Goal: Task Accomplishment & Management: Manage account settings

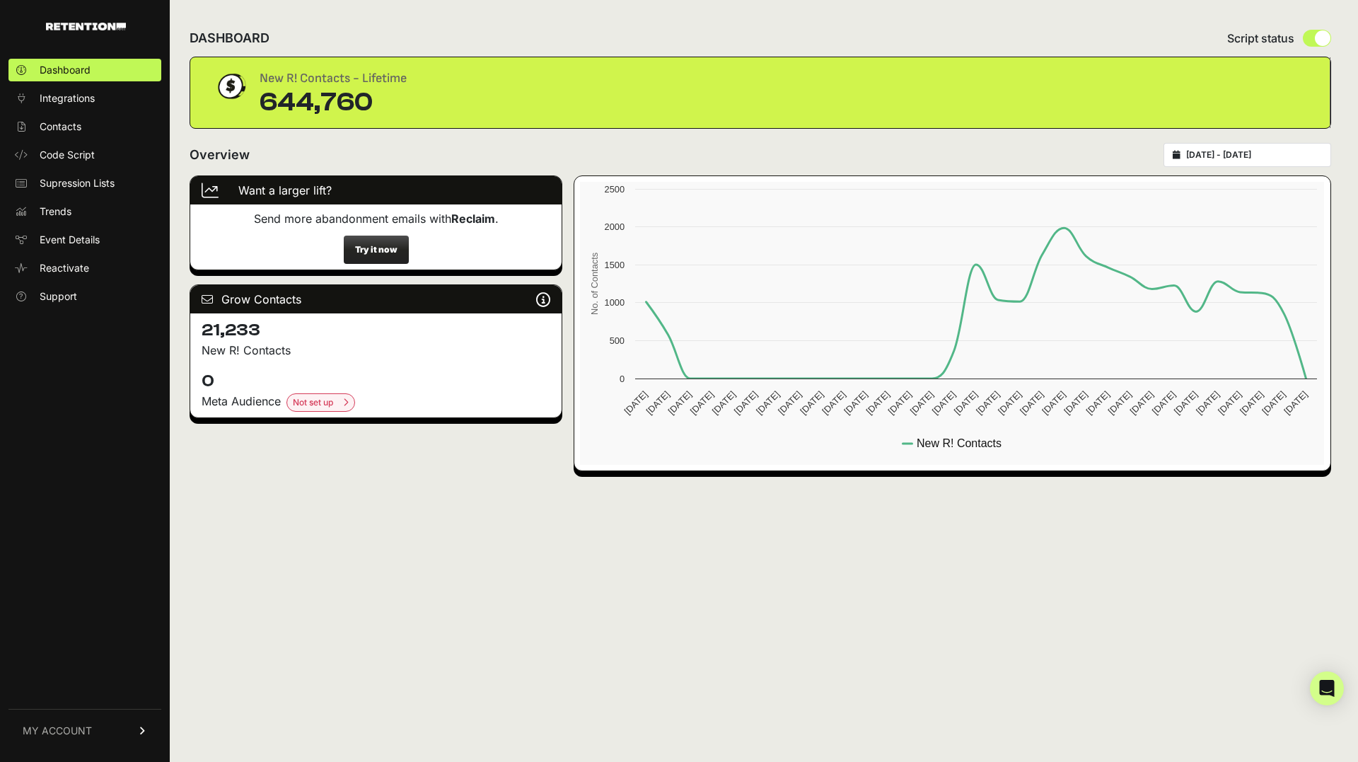
click at [81, 729] on span "MY ACCOUNT" at bounding box center [57, 731] width 69 height 14
click at [72, 676] on link "Billing" at bounding box center [84, 684] width 153 height 23
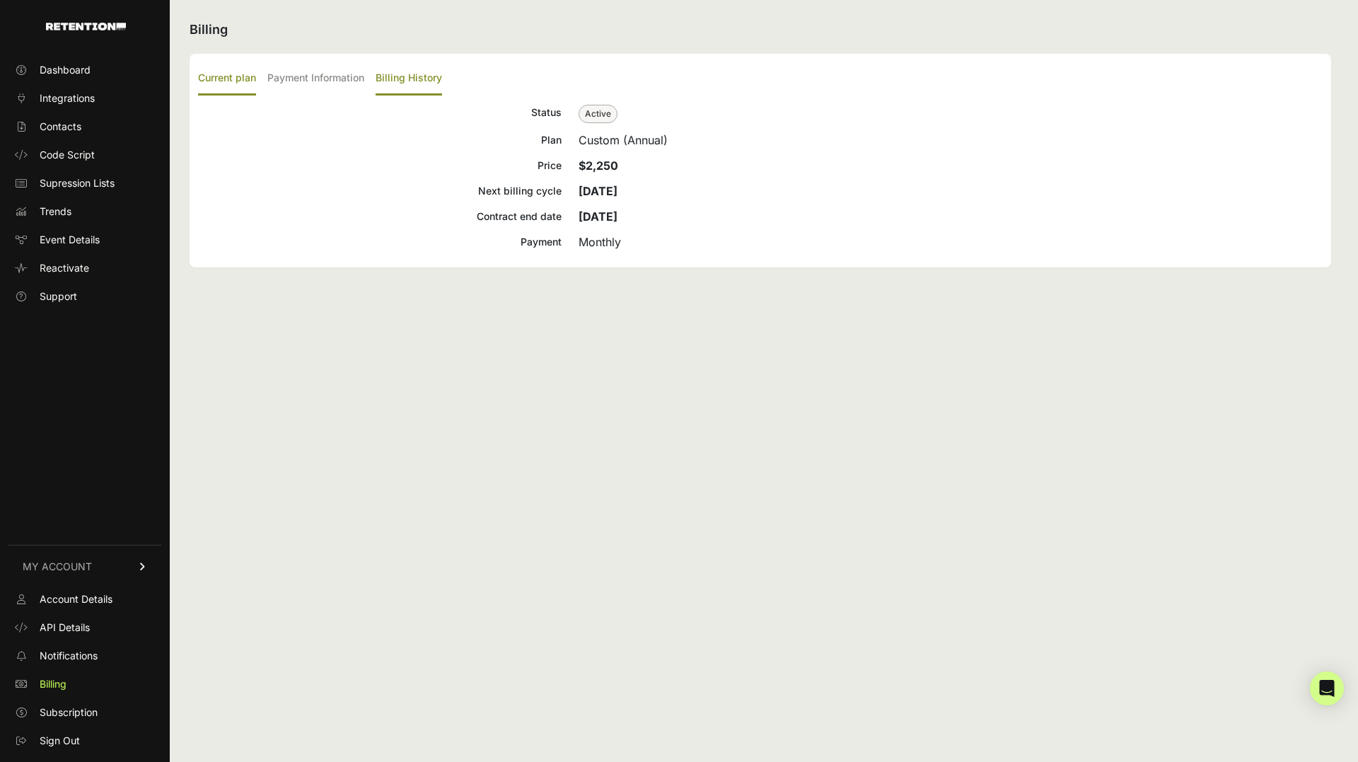
drag, startPoint x: 424, startPoint y: 57, endPoint x: 429, endPoint y: 66, distance: 9.8
click at [425, 59] on div "Current plan Payment Information Billing History Status Active Plan Custom (Ann…" at bounding box center [761, 161] width 1142 height 214
click at [430, 67] on label "Billing History" at bounding box center [409, 78] width 67 height 33
click at [0, 0] on input "Billing History" at bounding box center [0, 0] width 0 height 0
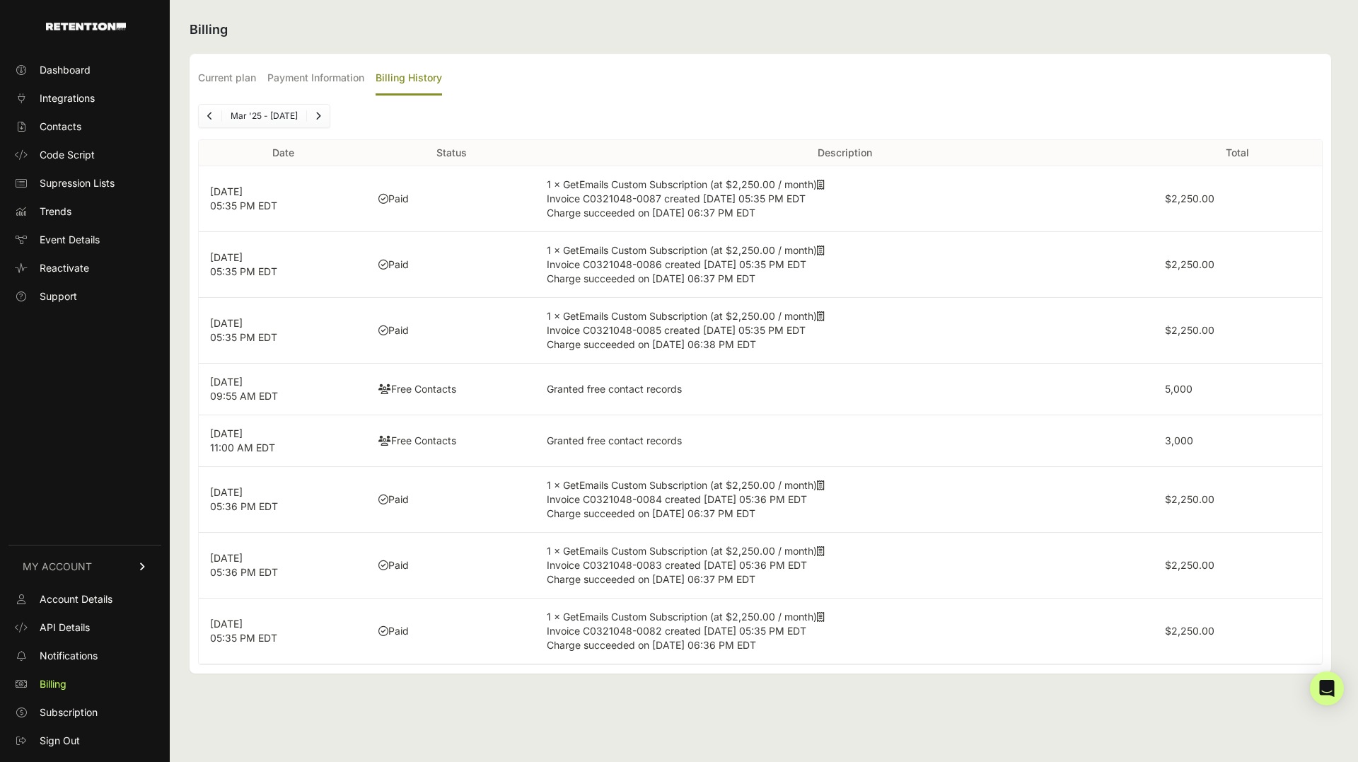
click at [318, 115] on icon "Next" at bounding box center [319, 116] width 6 height 8
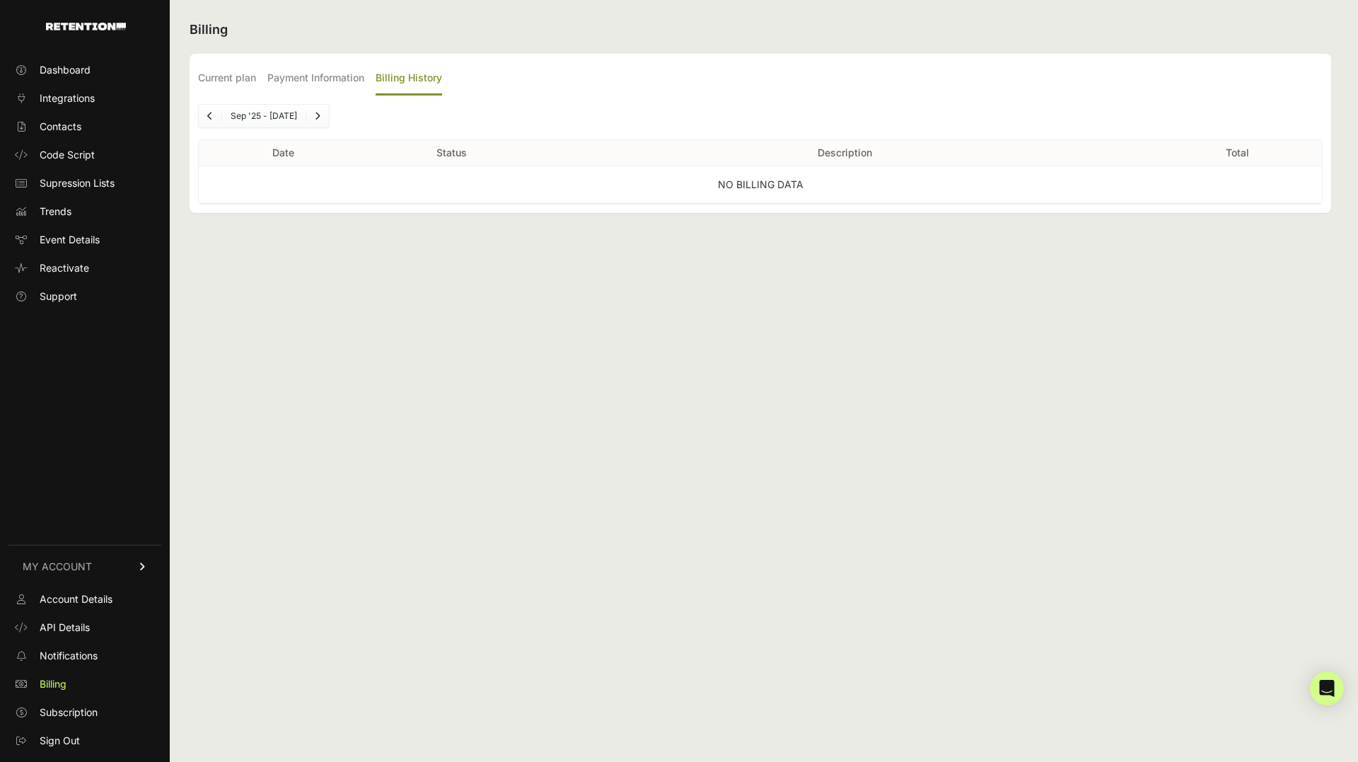
click at [204, 113] on link "Previous" at bounding box center [210, 116] width 23 height 23
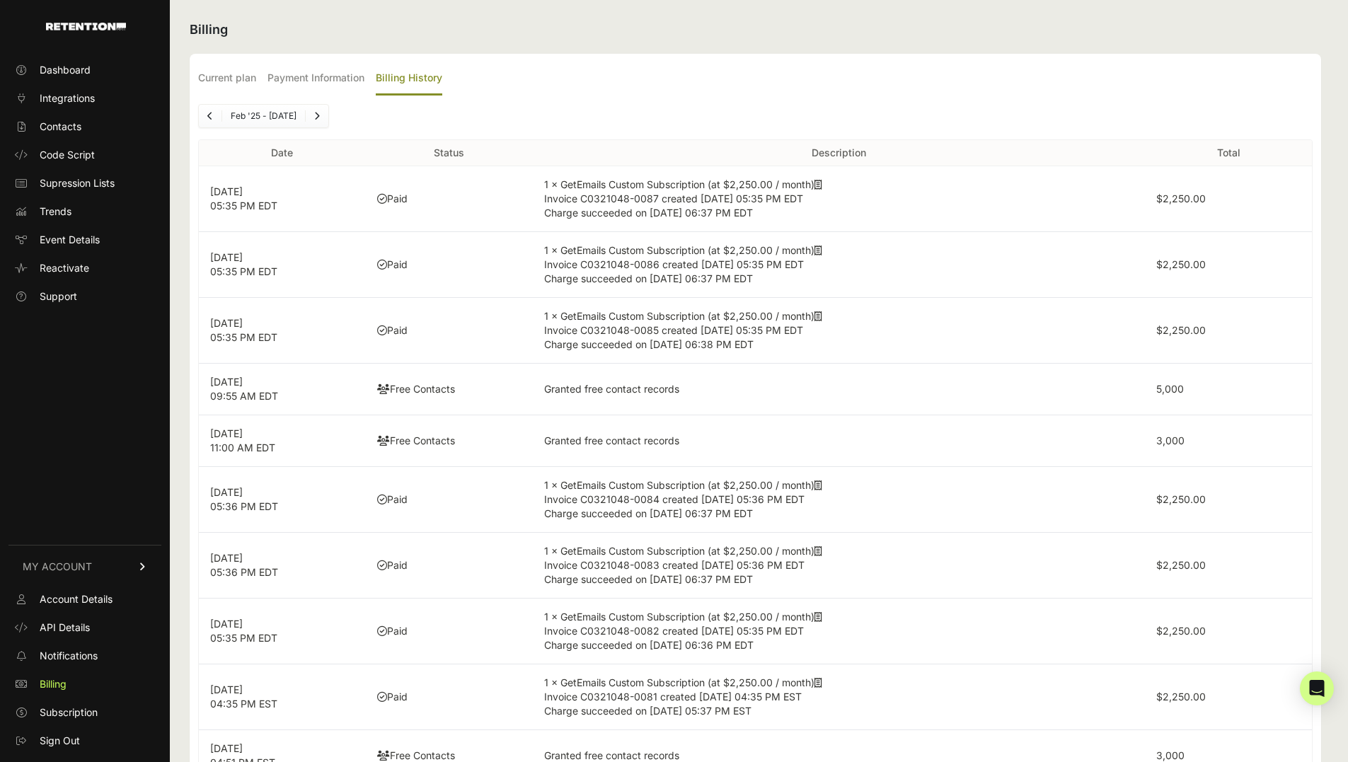
click at [204, 113] on link "Previous" at bounding box center [210, 116] width 23 height 23
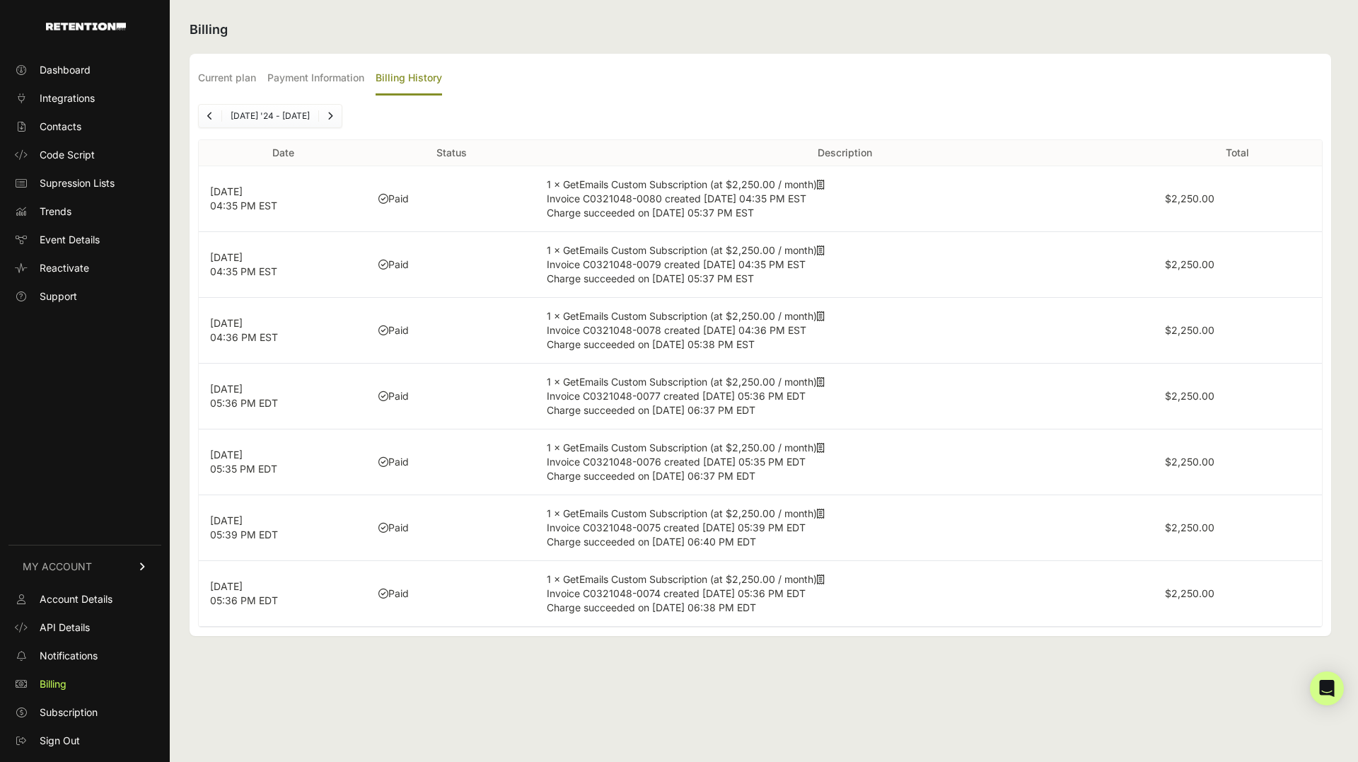
click at [204, 113] on link "Previous" at bounding box center [210, 116] width 23 height 23
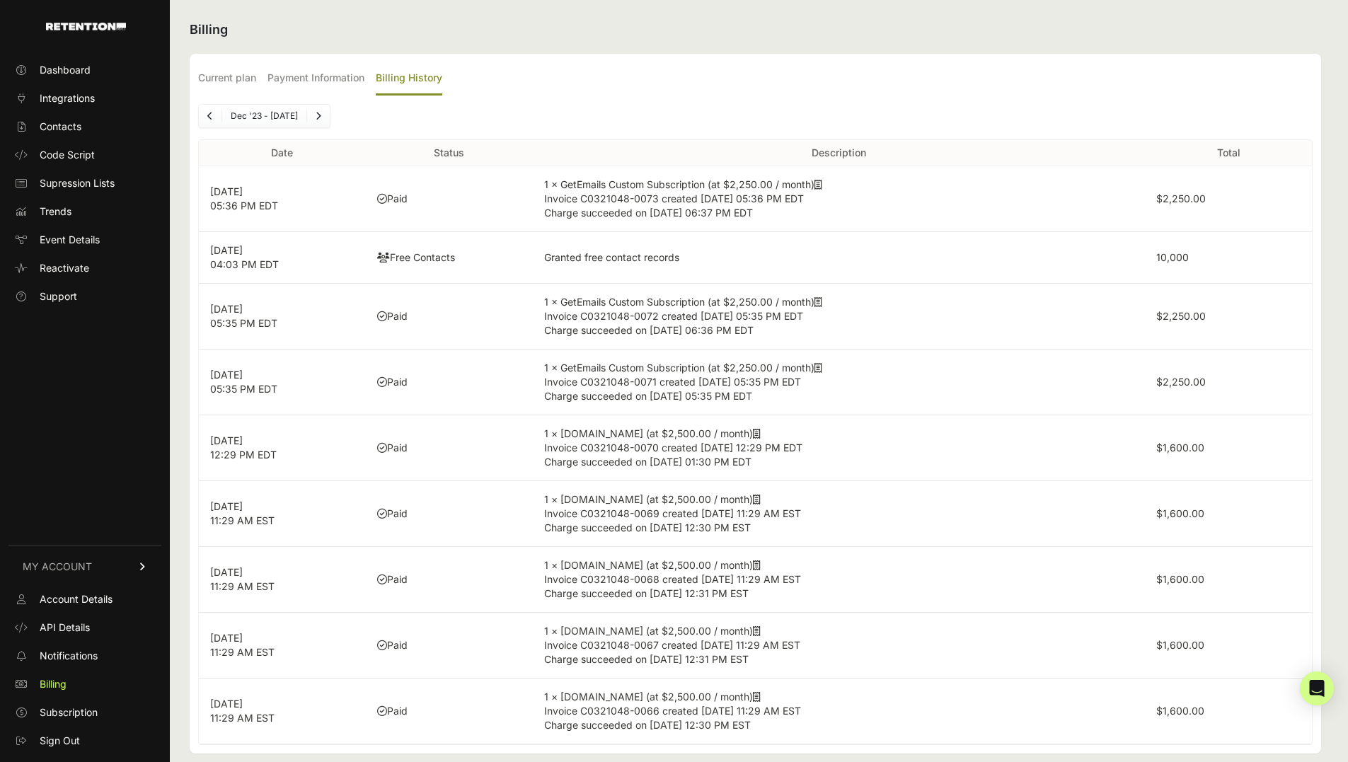
click at [330, 117] on link "Next" at bounding box center [318, 116] width 23 height 23
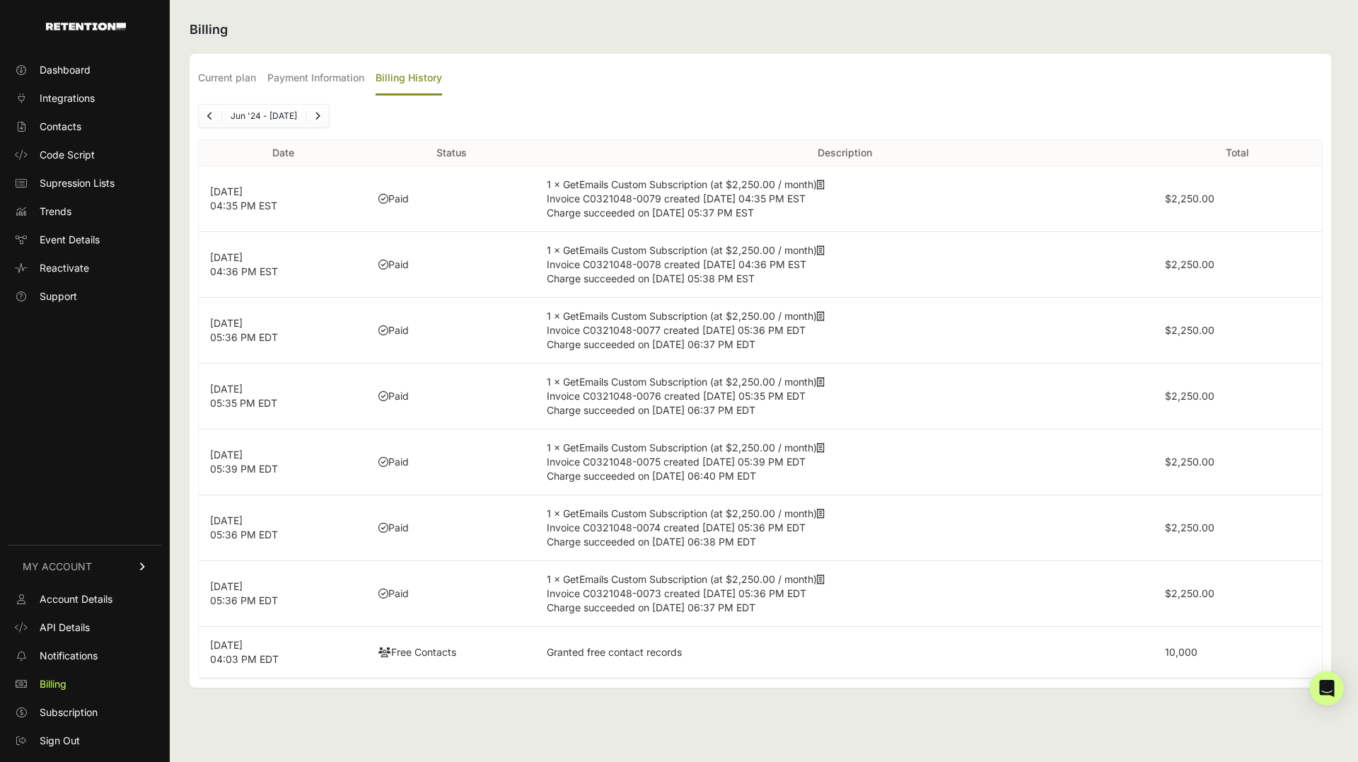
click at [206, 115] on link "Previous" at bounding box center [210, 116] width 23 height 23
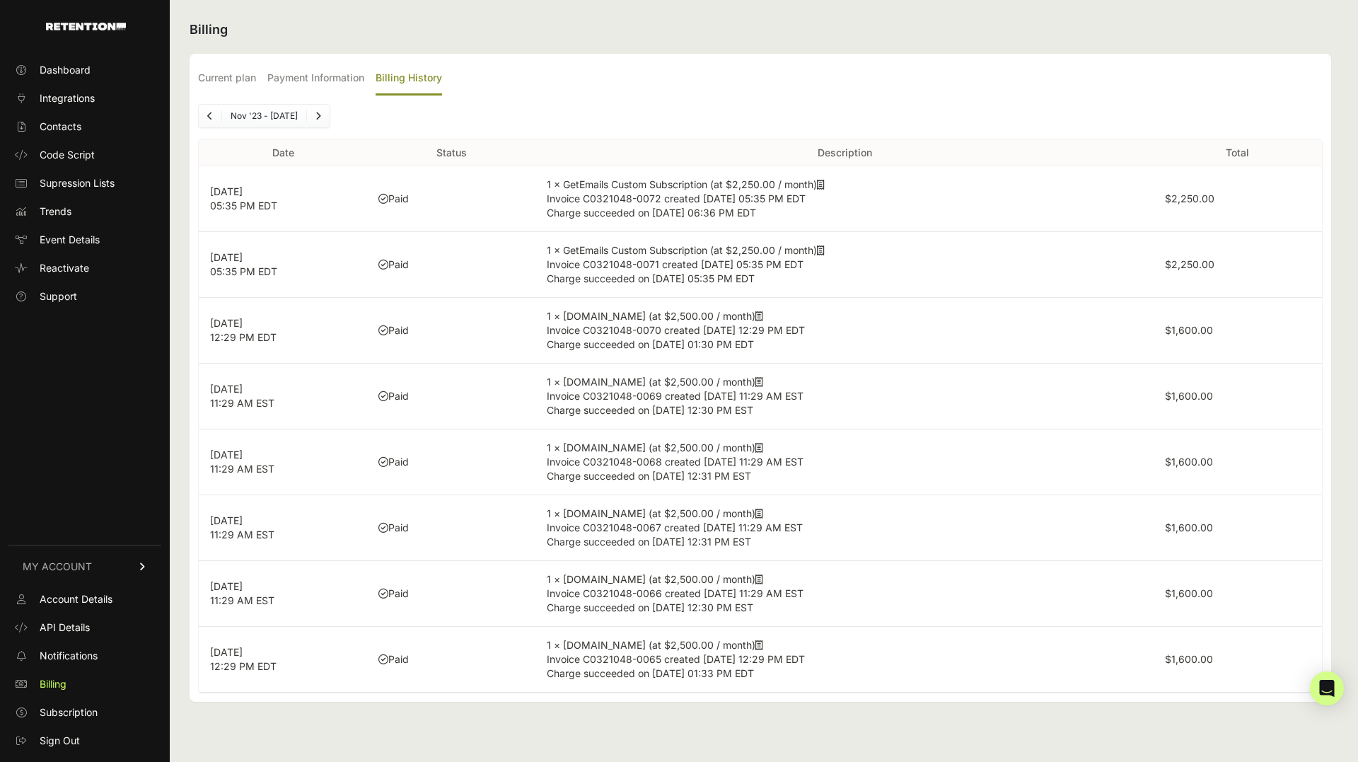
click at [330, 111] on link "Next" at bounding box center [318, 116] width 23 height 23
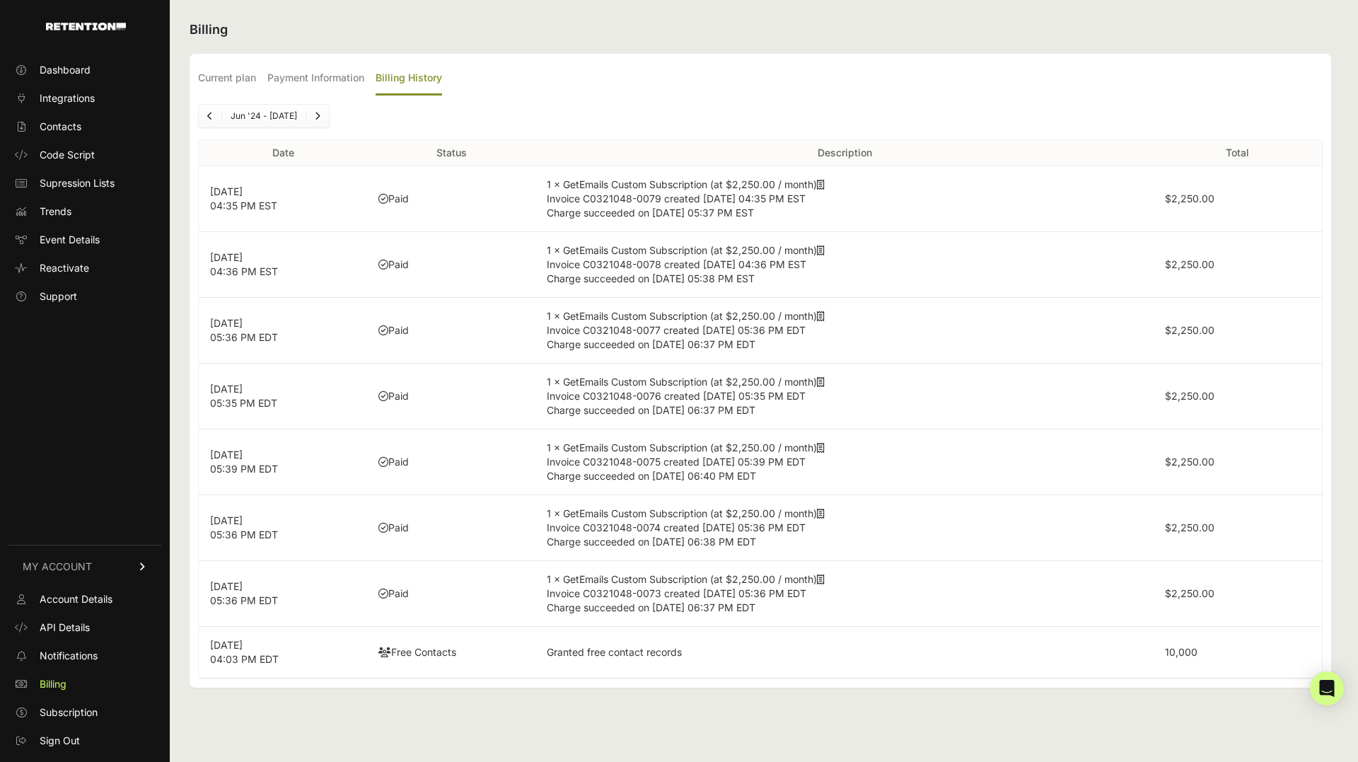
click at [329, 111] on link "Next" at bounding box center [317, 116] width 23 height 23
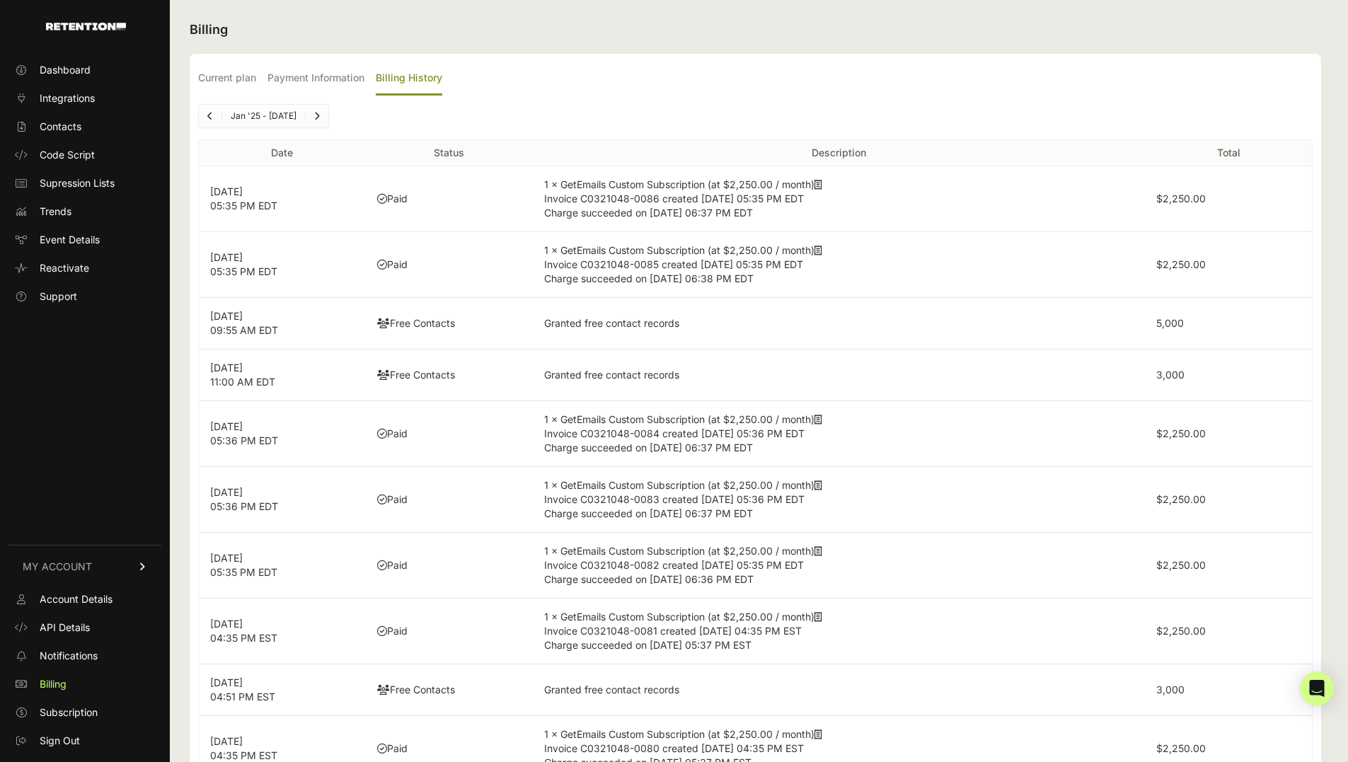
click at [220, 115] on link "Previous" at bounding box center [210, 116] width 23 height 23
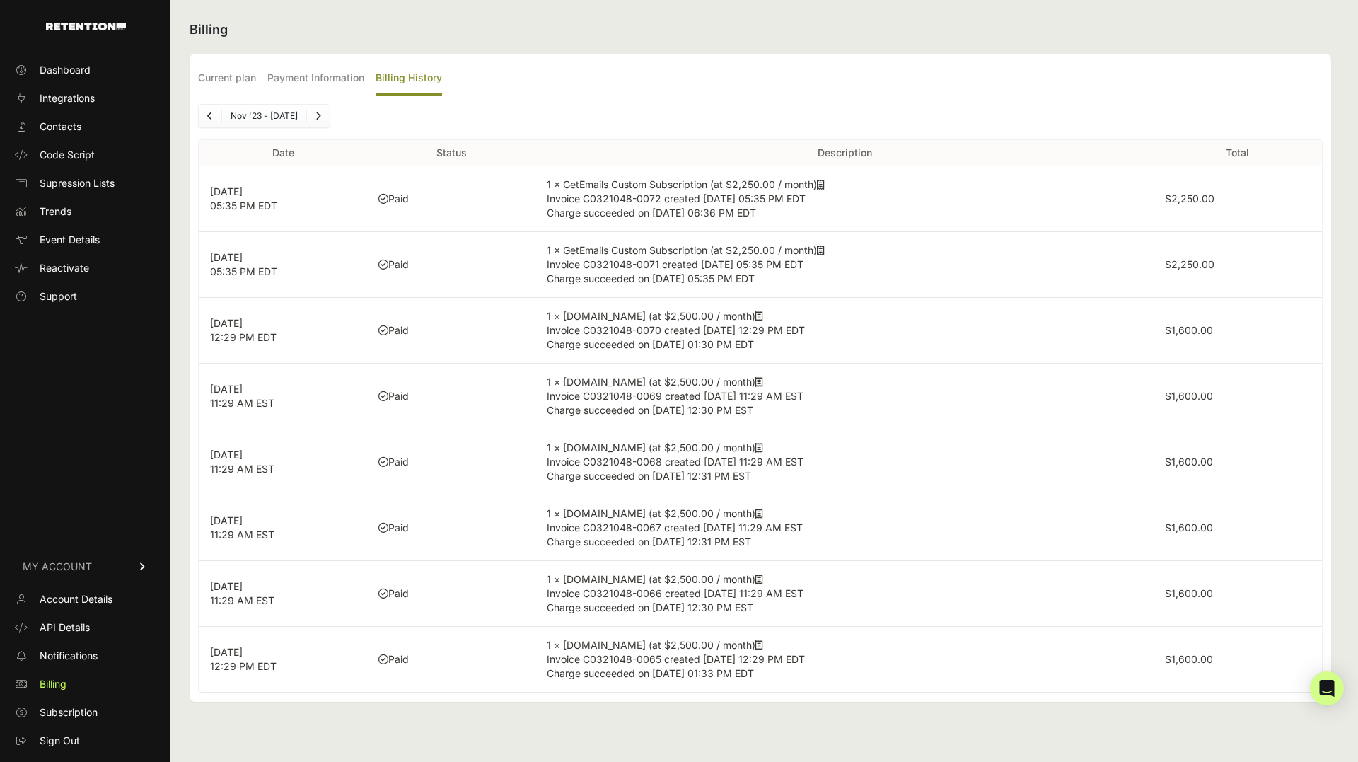
click at [218, 115] on link "Previous" at bounding box center [210, 116] width 23 height 23
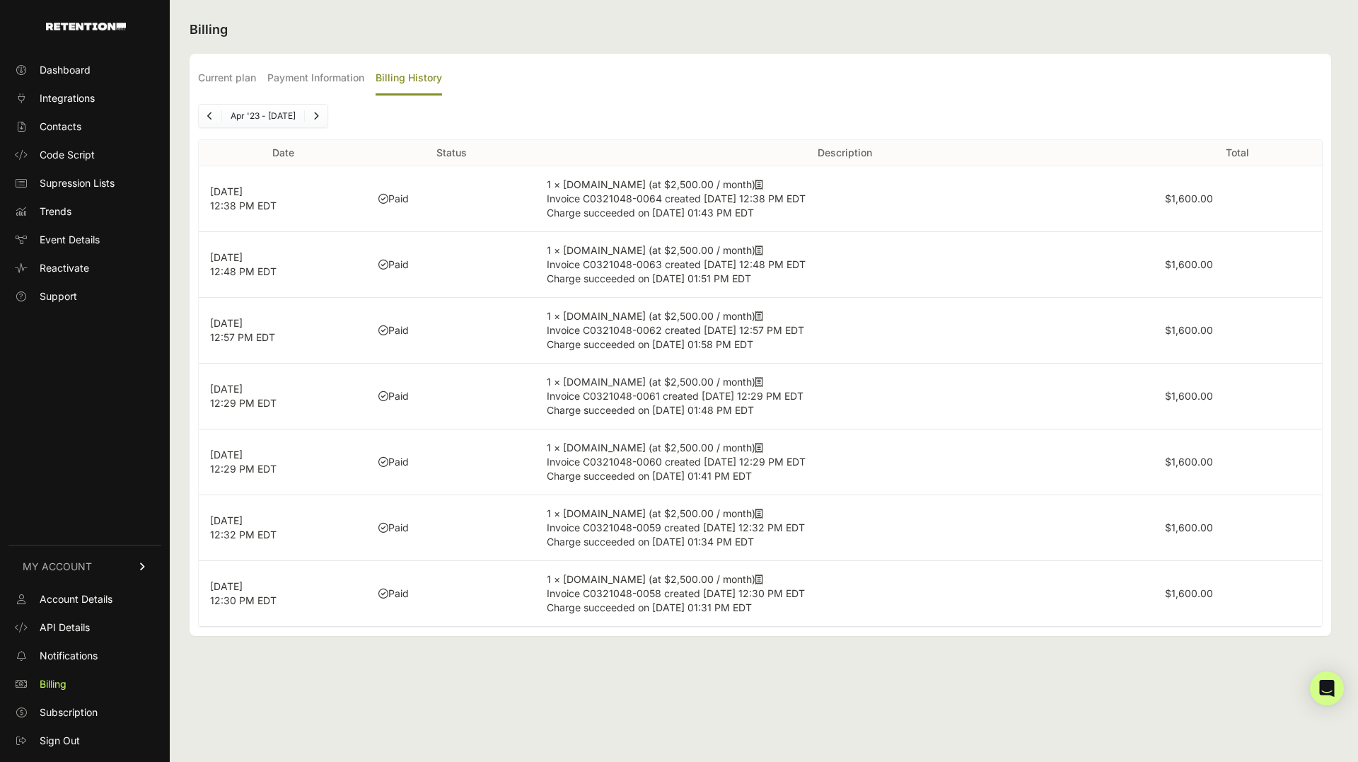
click at [219, 117] on link "Previous" at bounding box center [210, 116] width 23 height 23
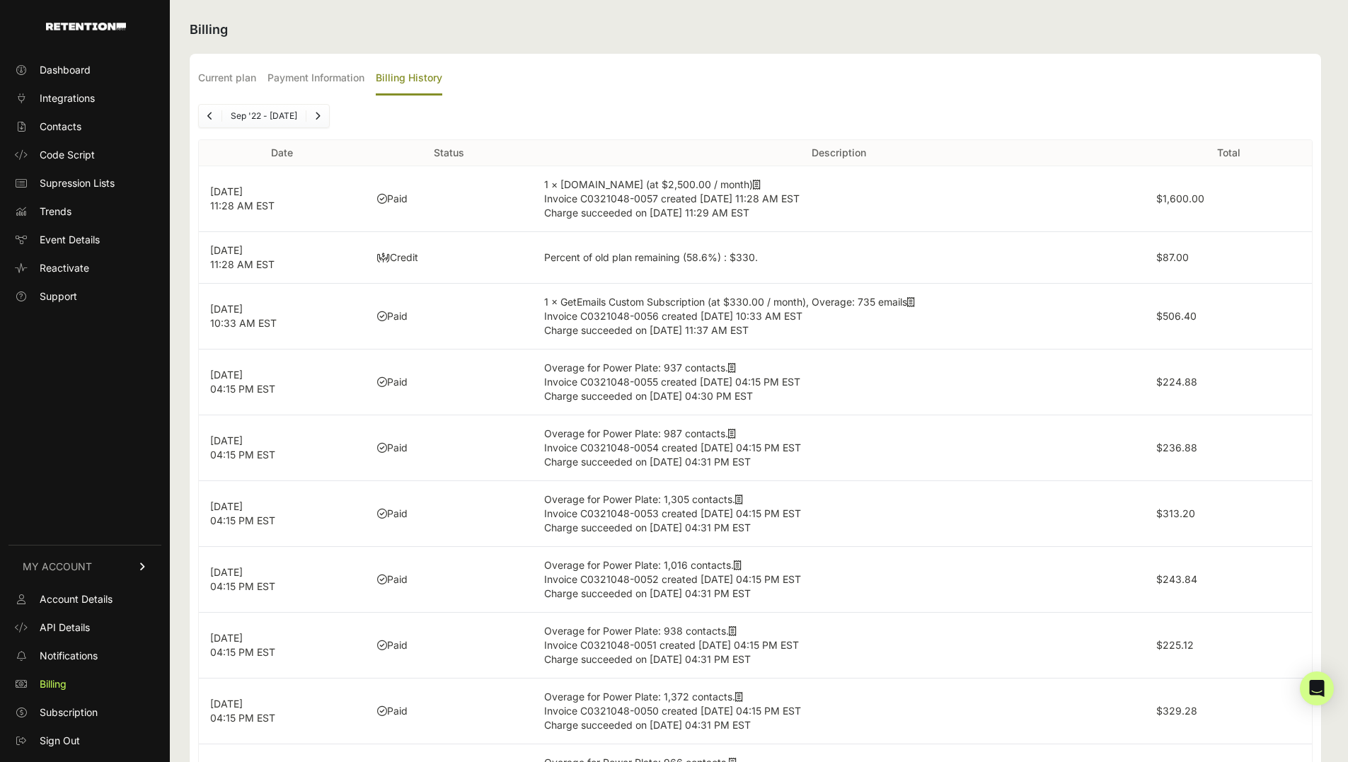
click at [329, 115] on link "Next" at bounding box center [317, 116] width 23 height 23
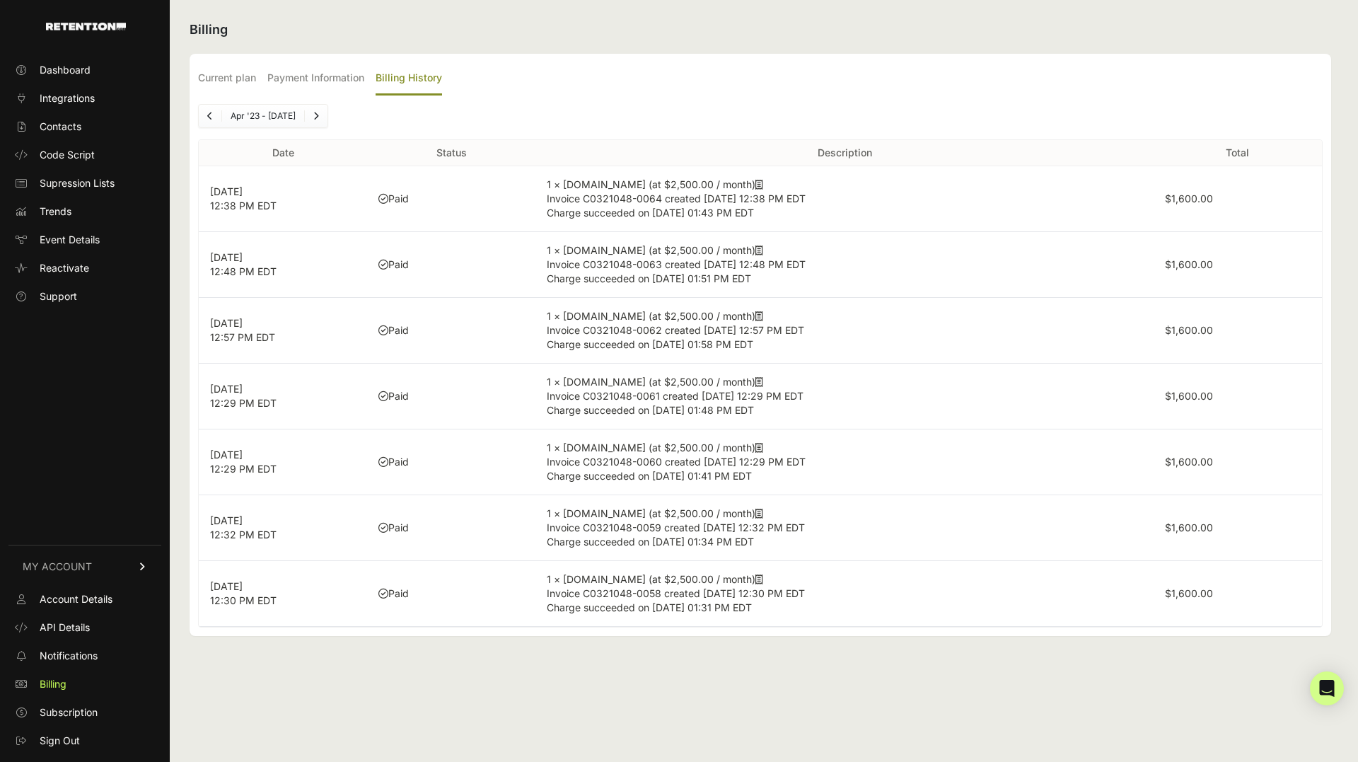
click at [212, 116] on icon "Previous" at bounding box center [210, 116] width 6 height 8
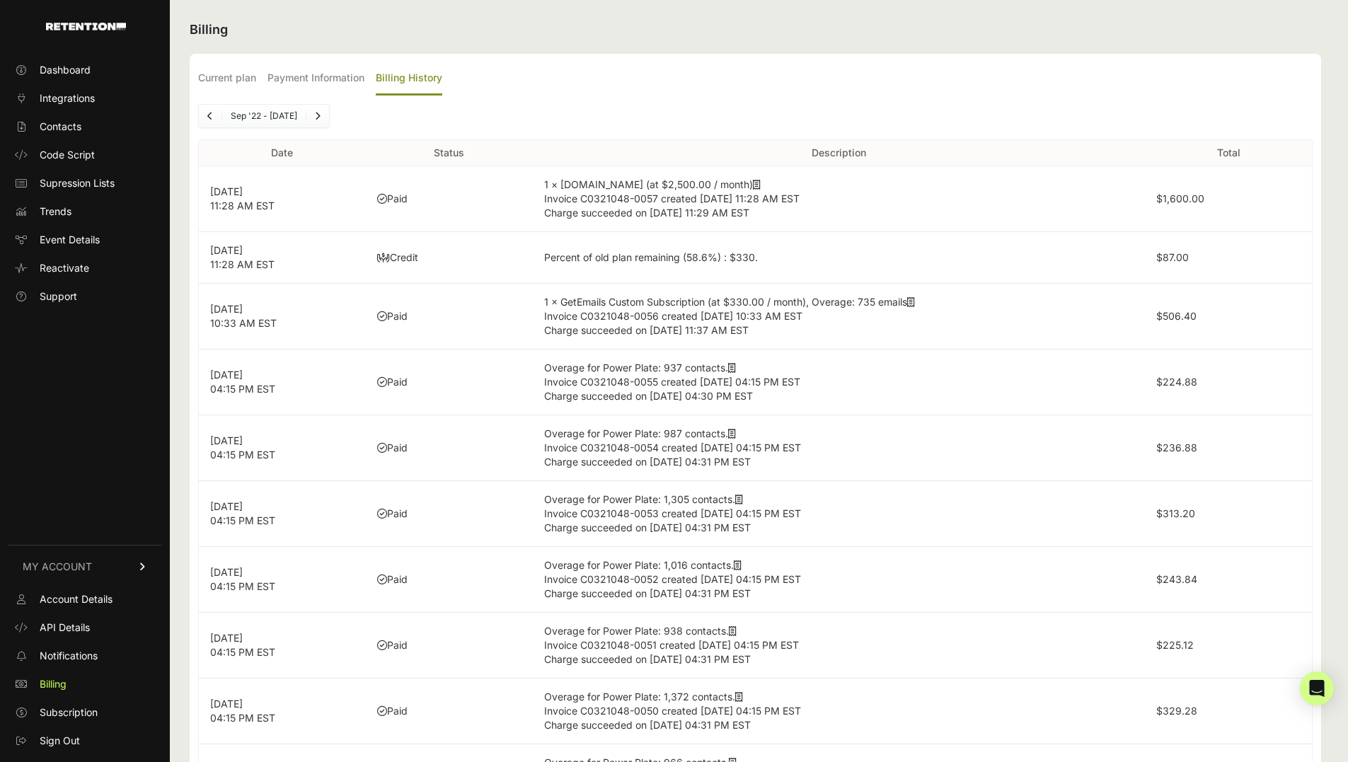
click at [212, 116] on icon "Previous" at bounding box center [210, 116] width 6 height 8
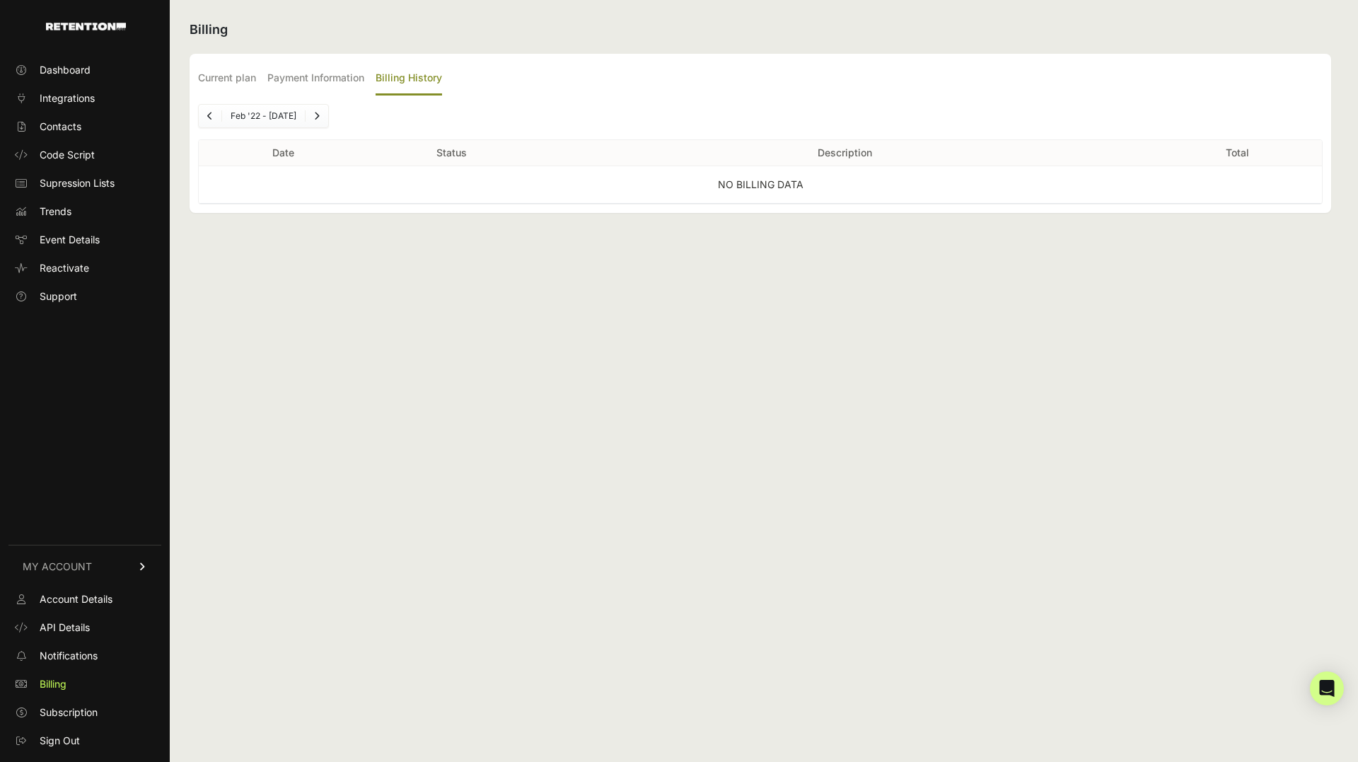
click at [328, 120] on link "Next" at bounding box center [317, 116] width 23 height 23
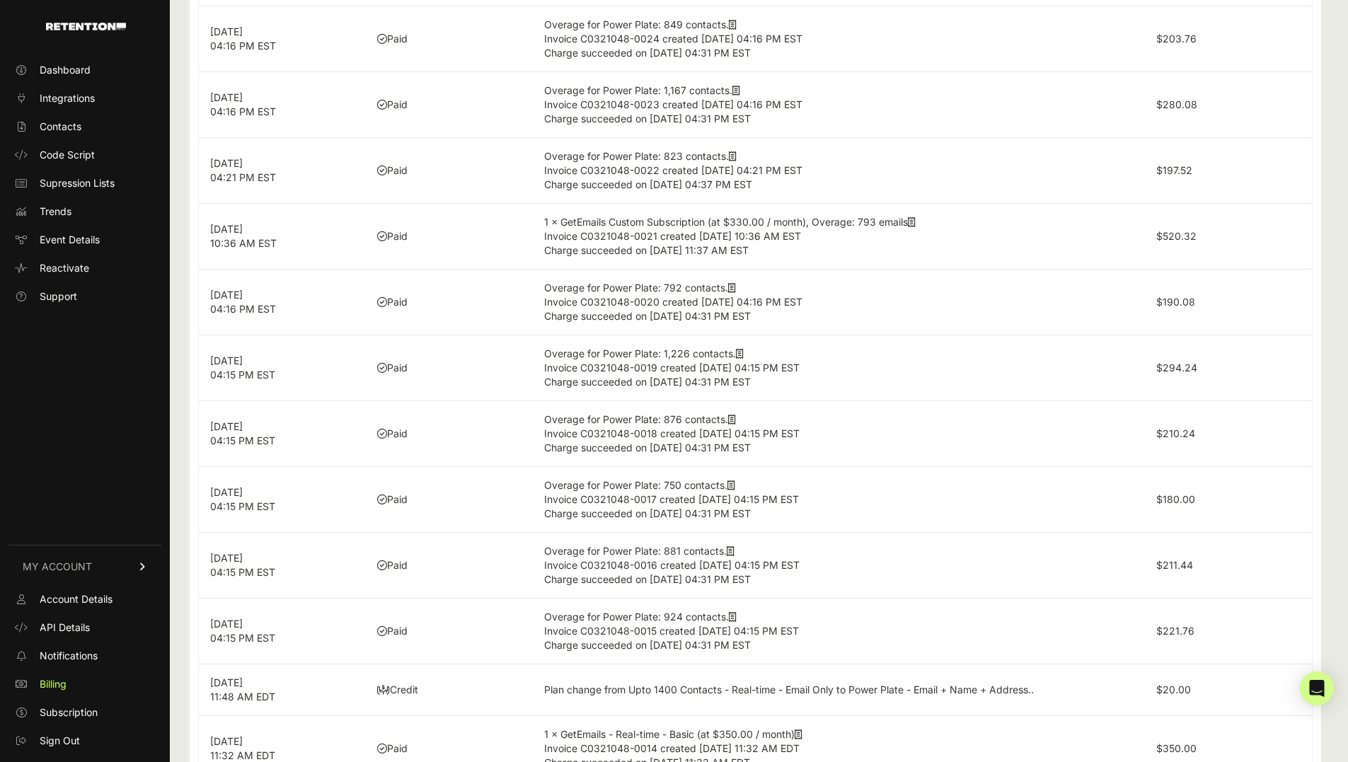
scroll to position [2438, 0]
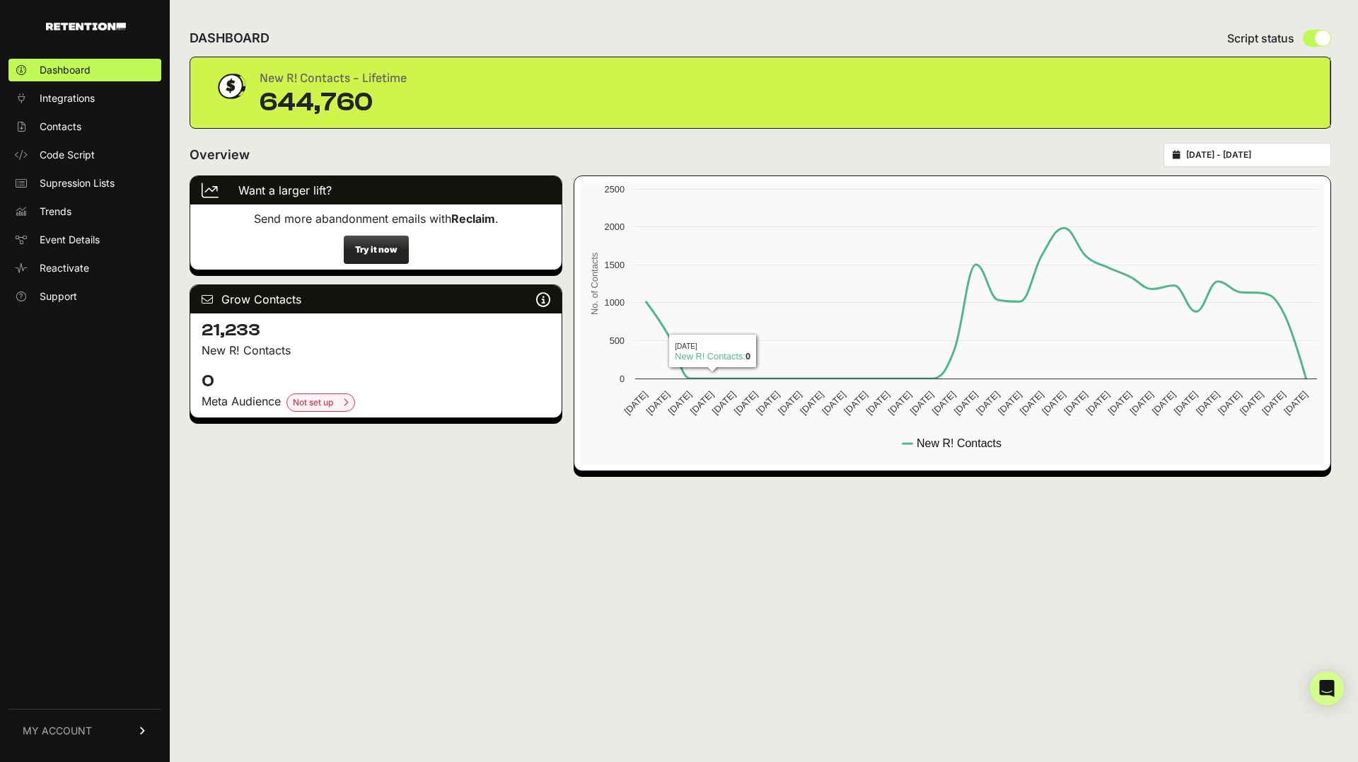
click at [1271, 145] on div "2025-08-12 - 2025-09-11" at bounding box center [1248, 155] width 168 height 24
type input "2025-08-12"
type input "2025-09-11"
click at [1254, 151] on input "2025-08-12 - 2025-09-11" at bounding box center [1255, 154] width 136 height 11
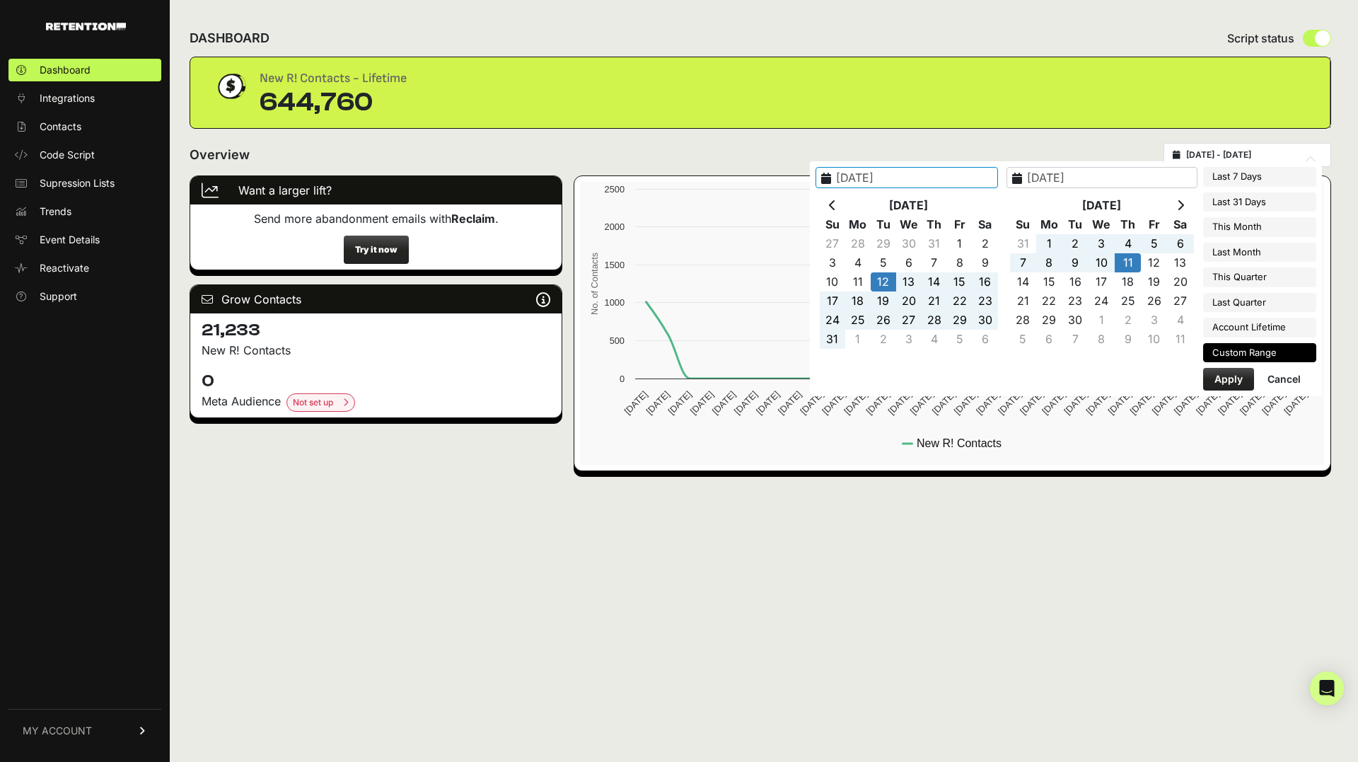
type input "2025-09-04"
type input "2025-09-10"
type input "2025-08-12"
type input "2025-09-11"
click at [846, 211] on th at bounding box center [832, 205] width 25 height 19
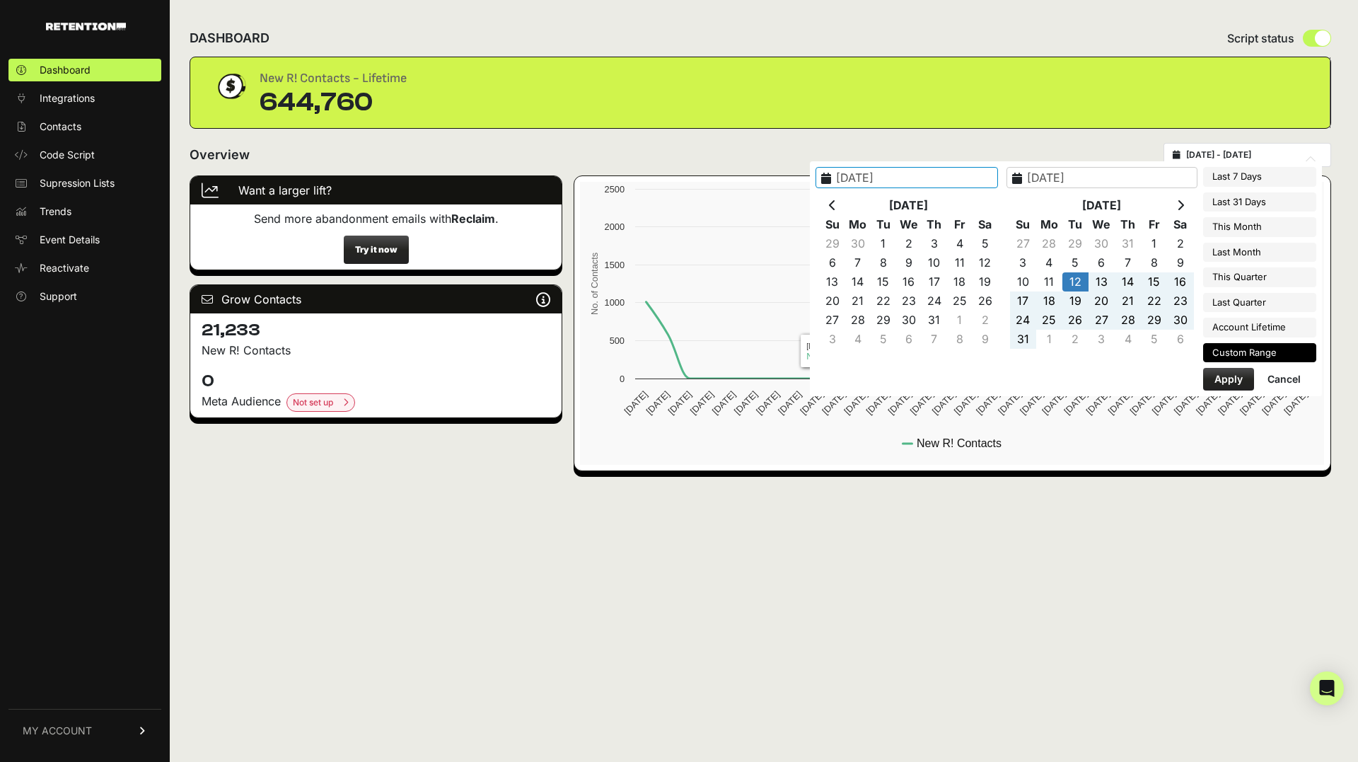
click at [846, 211] on th at bounding box center [832, 205] width 25 height 19
click at [843, 539] on div "DASHBOARD Script status New R! Contacts - Lifetime 644,760 Overview 2025-08-12 …" at bounding box center [761, 381] width 1182 height 762
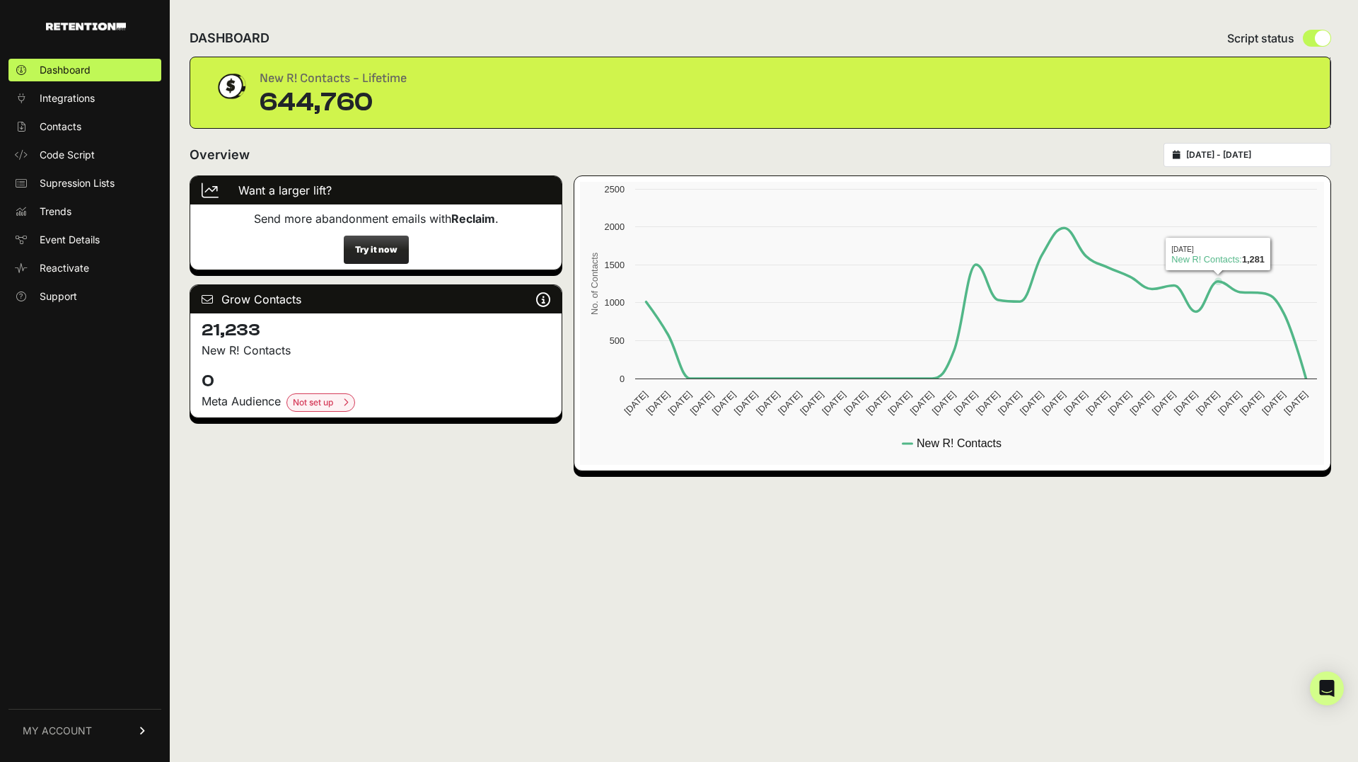
click at [1249, 141] on div "DASHBOARD Script status New R! Contacts - Lifetime 644,760 Overview 2025-08-12 …" at bounding box center [761, 381] width 1182 height 762
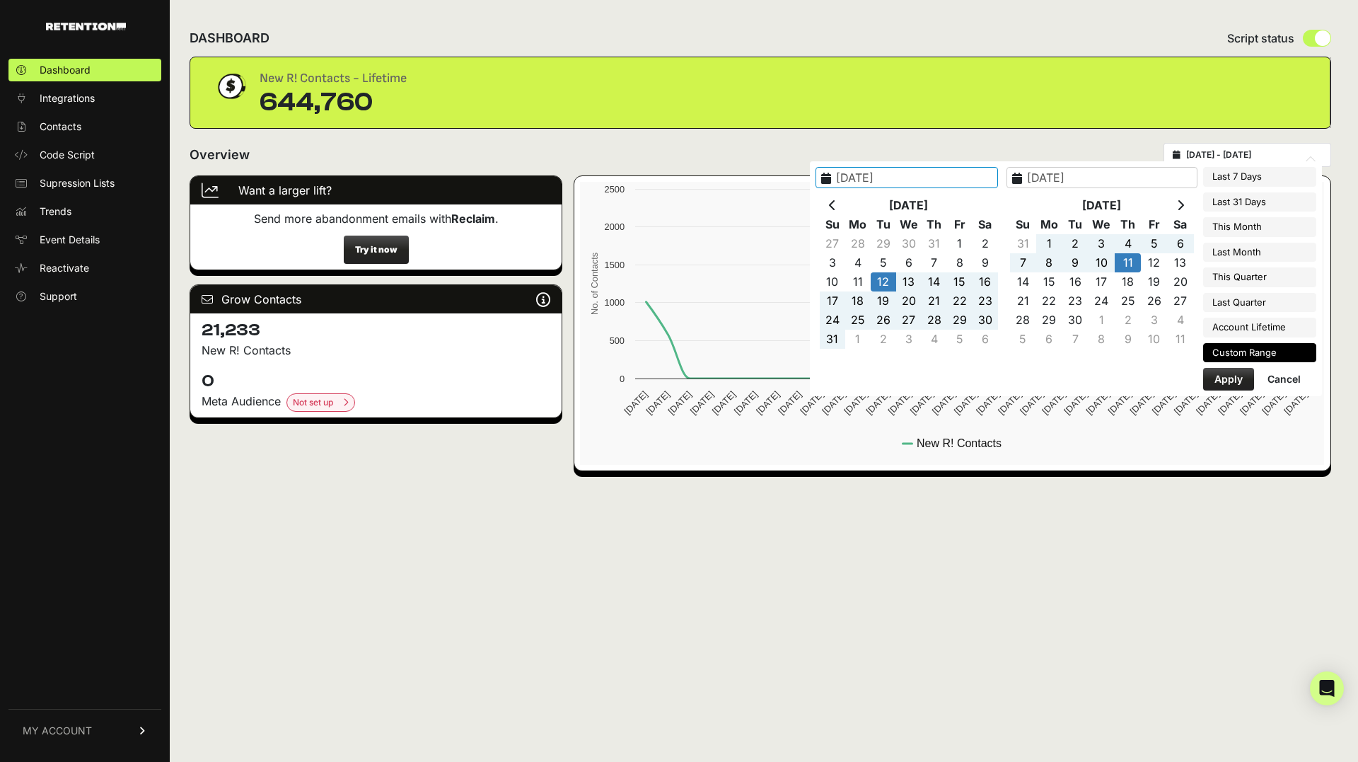
click at [1247, 149] on input "2025-08-12 - 2025-09-11" at bounding box center [1255, 154] width 136 height 11
type input "2025-09-04"
type input "2025-09-10"
type input "2025-08-12"
type input "2025-09-11"
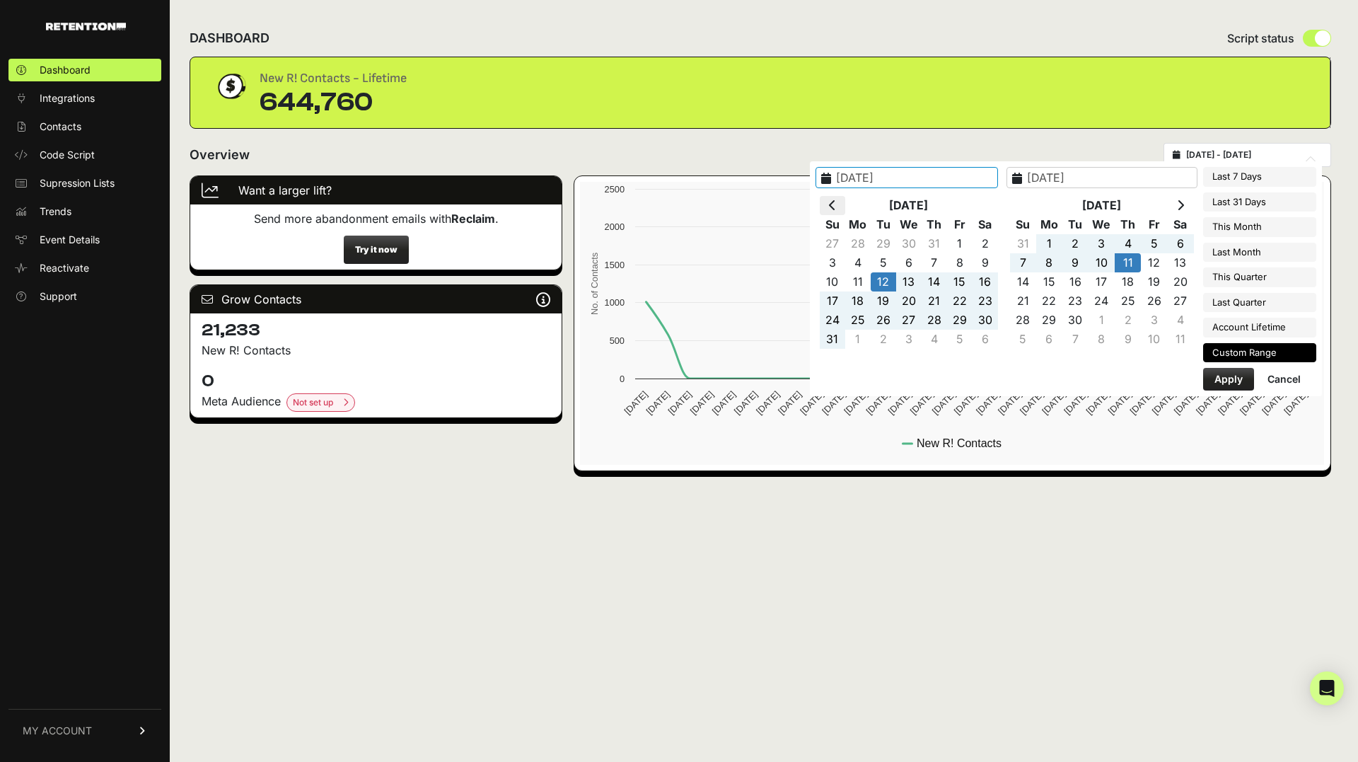
click at [846, 212] on th at bounding box center [832, 205] width 25 height 19
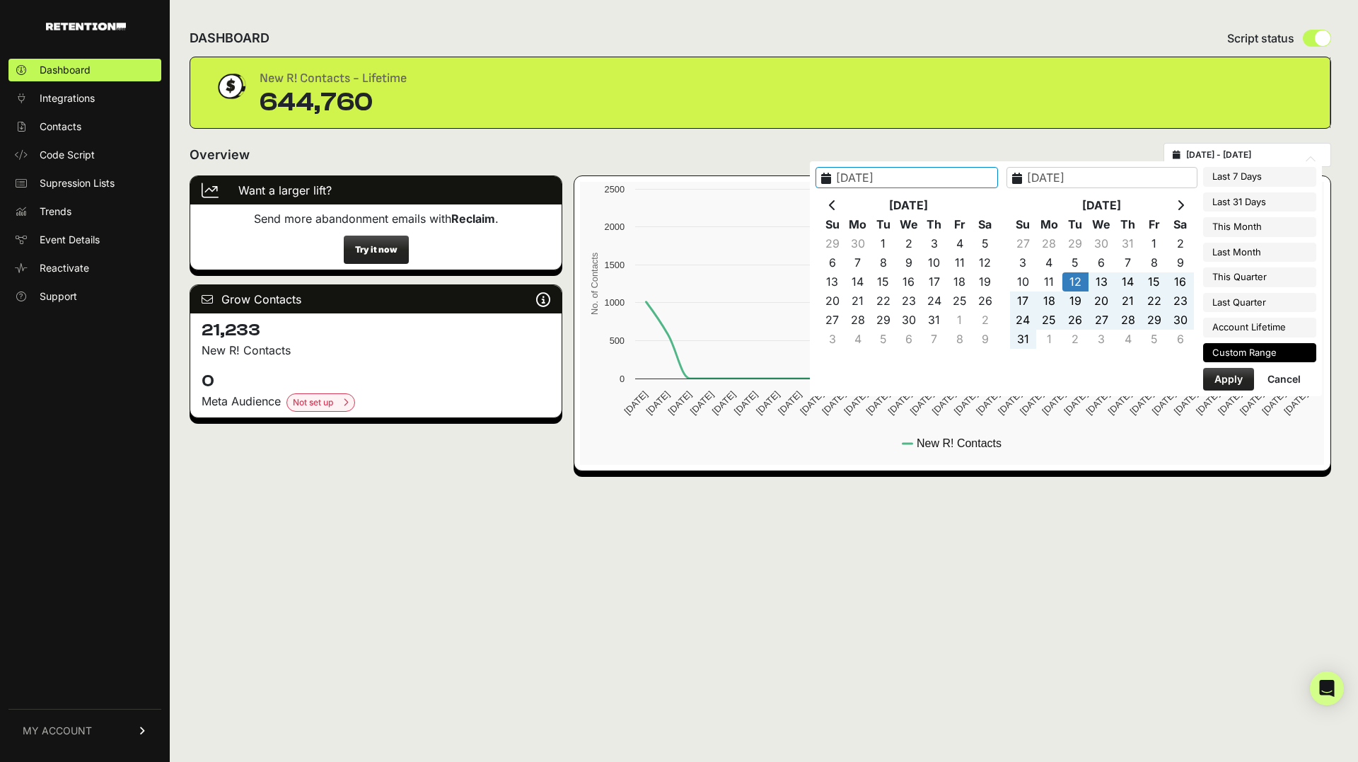
click at [846, 212] on th at bounding box center [832, 205] width 25 height 19
click at [846, 209] on th at bounding box center [832, 205] width 25 height 19
click at [846, 199] on th at bounding box center [832, 205] width 25 height 19
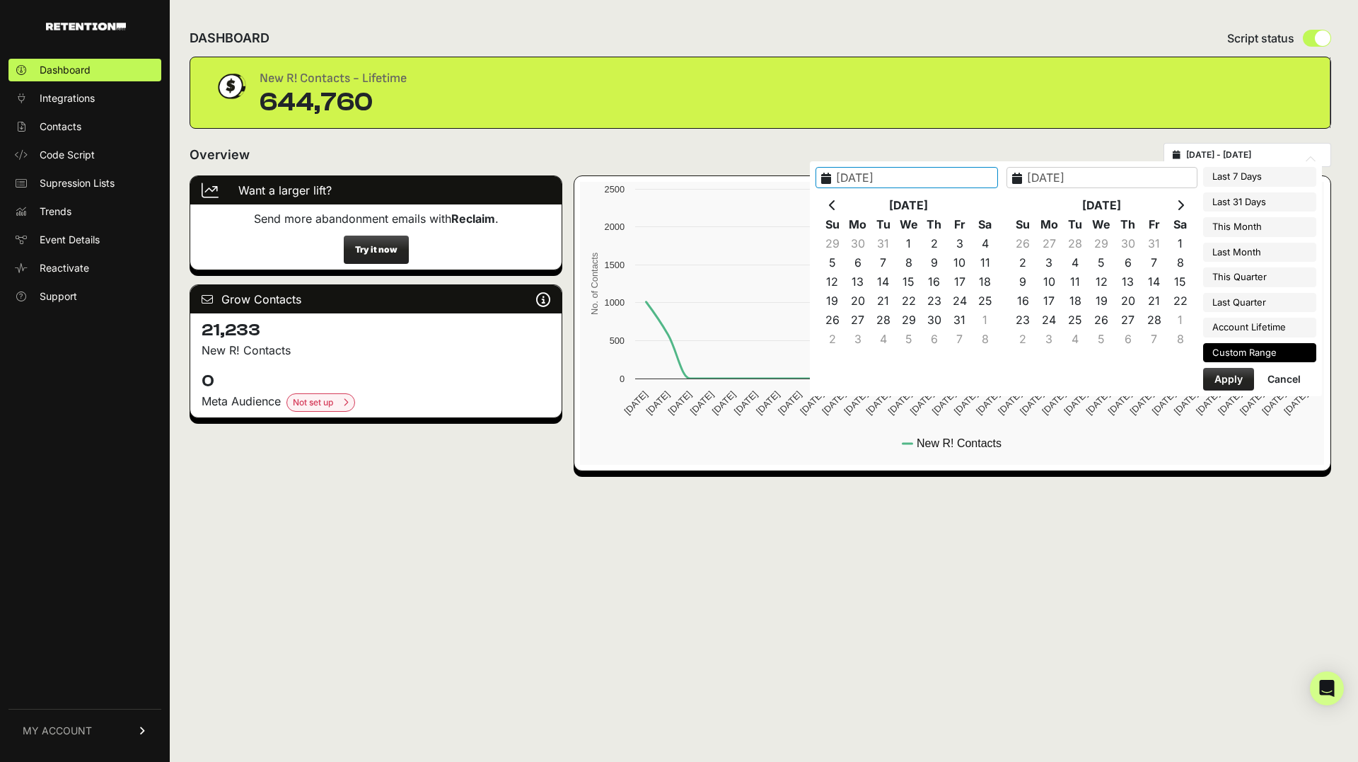
click at [846, 199] on th at bounding box center [832, 205] width 25 height 19
type input "2025-07-01"
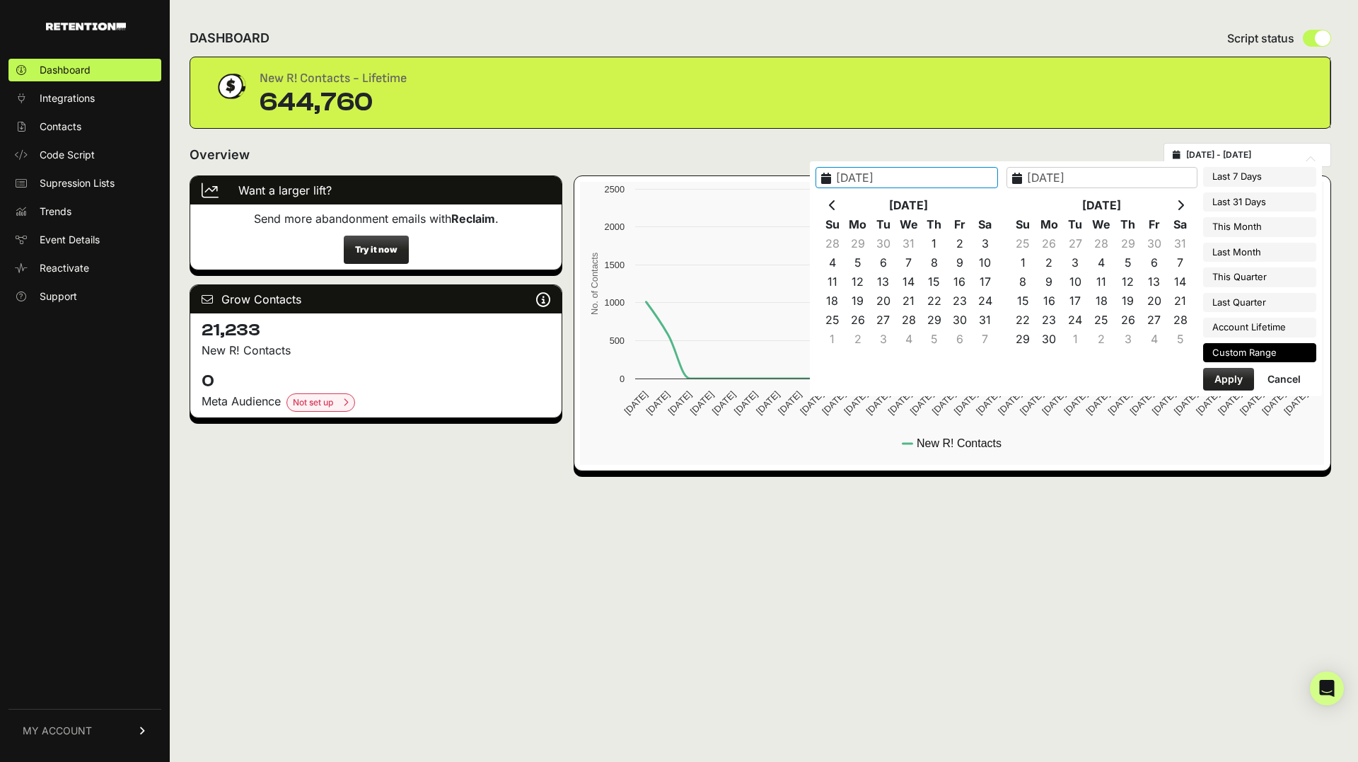
type input "2025-09-30"
type input "2025-08-12"
type input "2025-09-11"
type input "2025-04-01"
type input "2025-06-30"
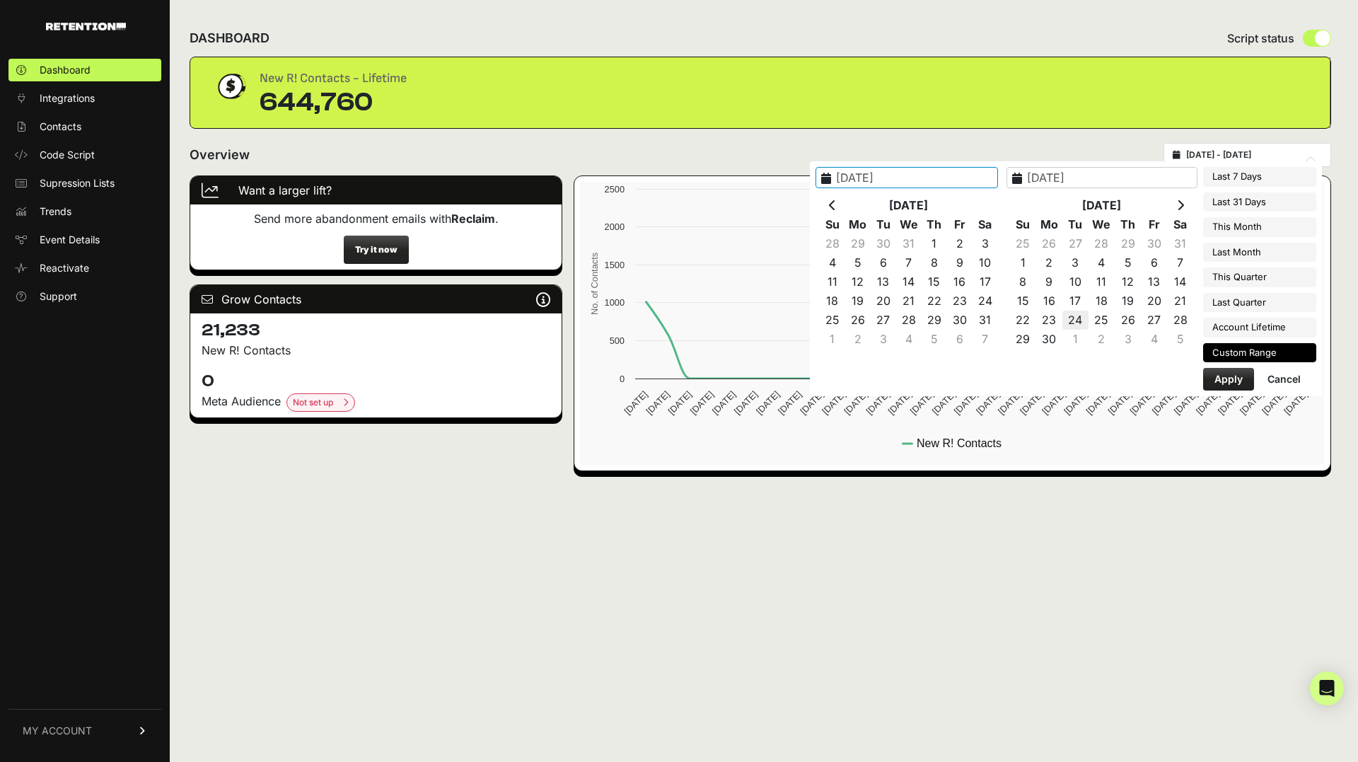
type input "2025-08-12"
type input "2025-09-11"
type input "2021-03-12"
type input "2025-09-10"
type input "2024-09-27"
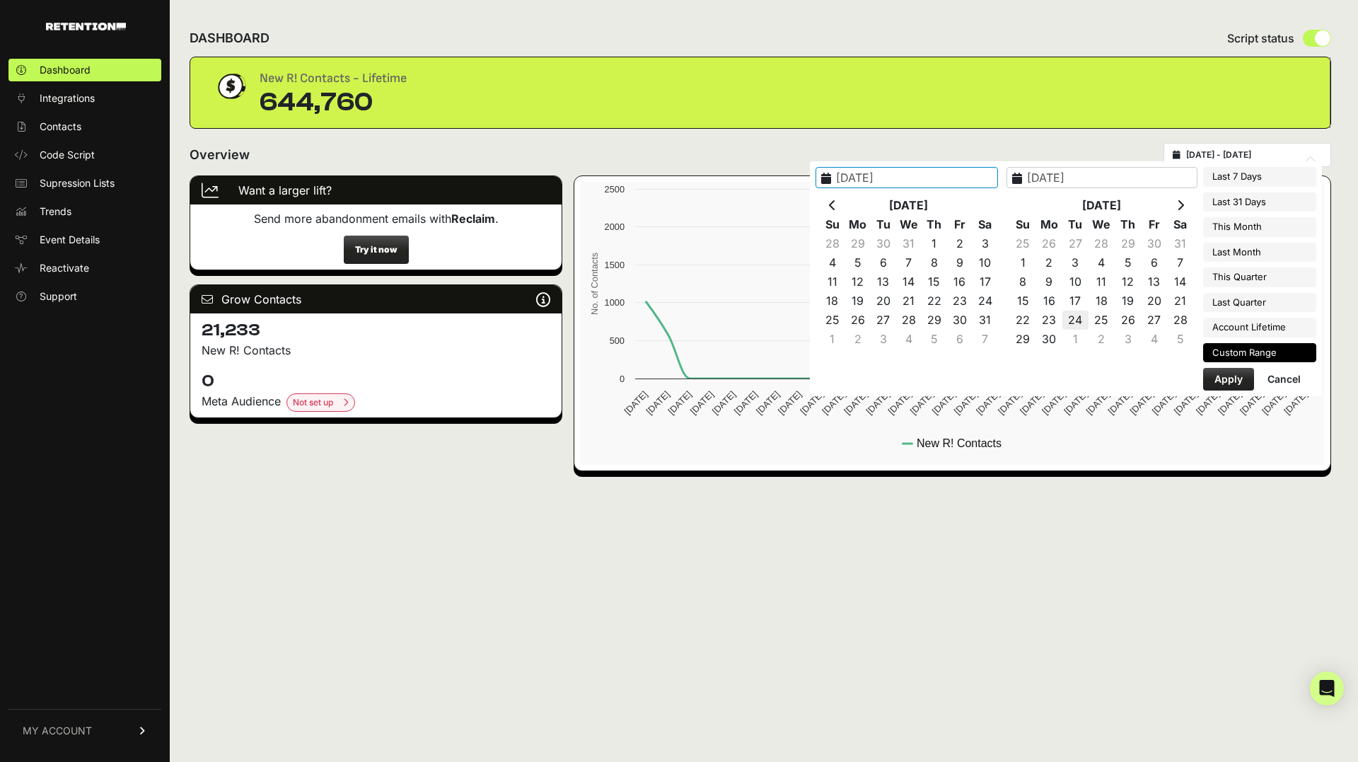
type input "2025-09-11"
click at [843, 207] on th at bounding box center [832, 205] width 25 height 19
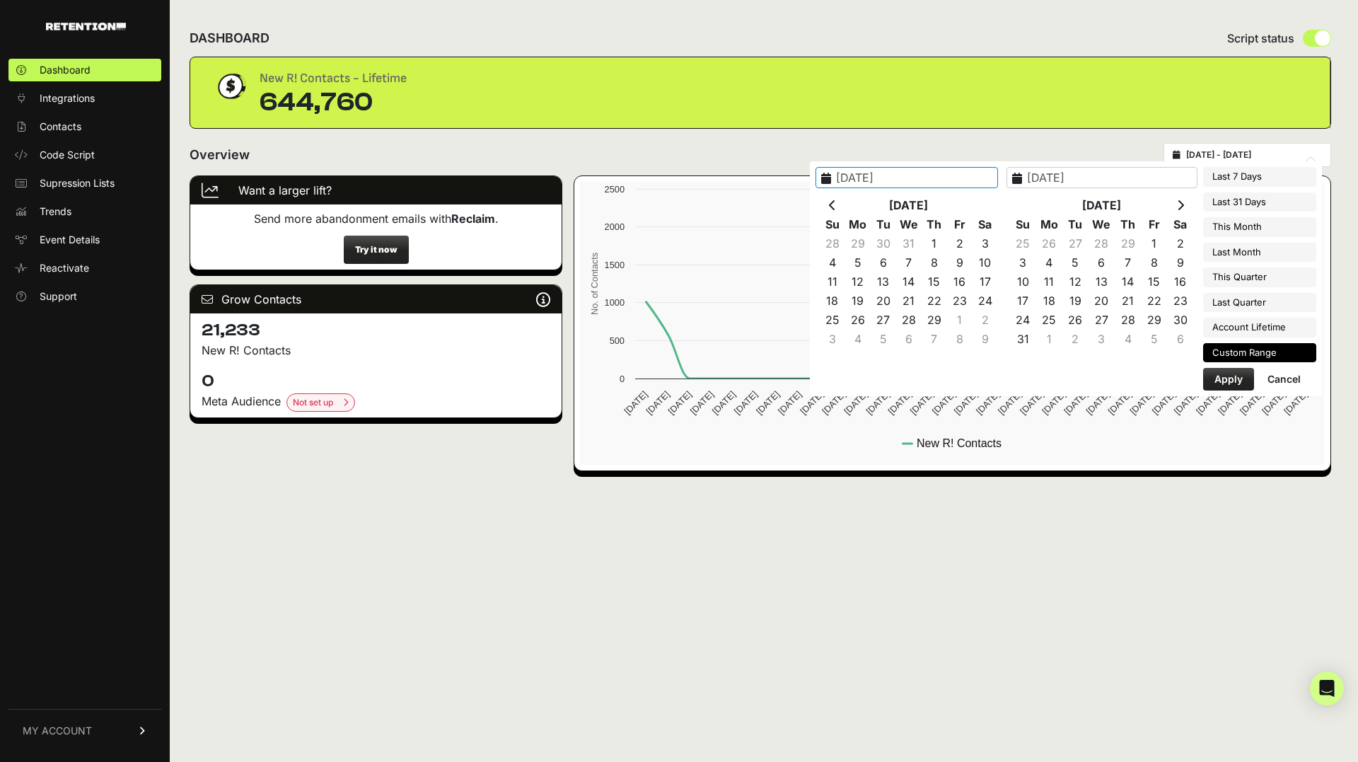
click at [843, 207] on th at bounding box center [832, 205] width 25 height 19
click at [1181, 202] on icon at bounding box center [1180, 205] width 7 height 11
type input "2024-01-01"
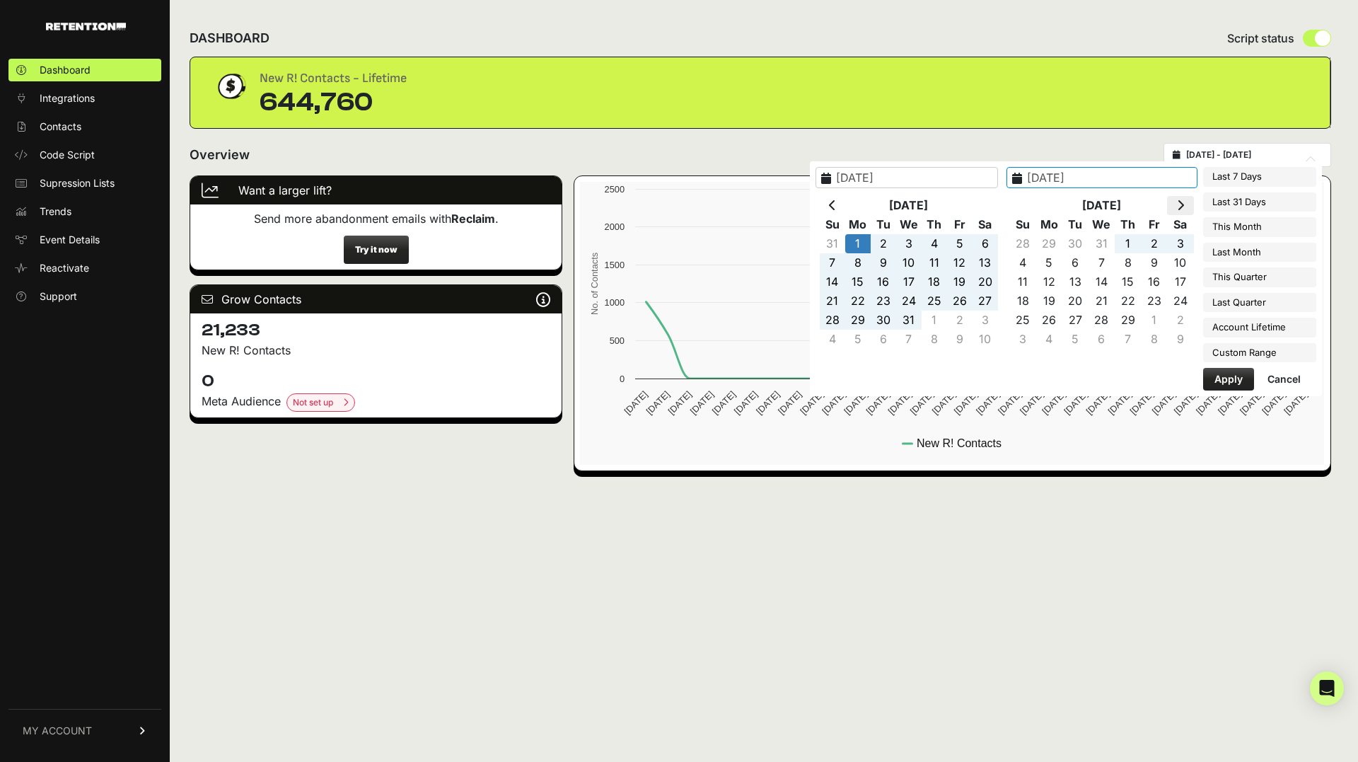
click at [1184, 205] on icon at bounding box center [1180, 205] width 7 height 11
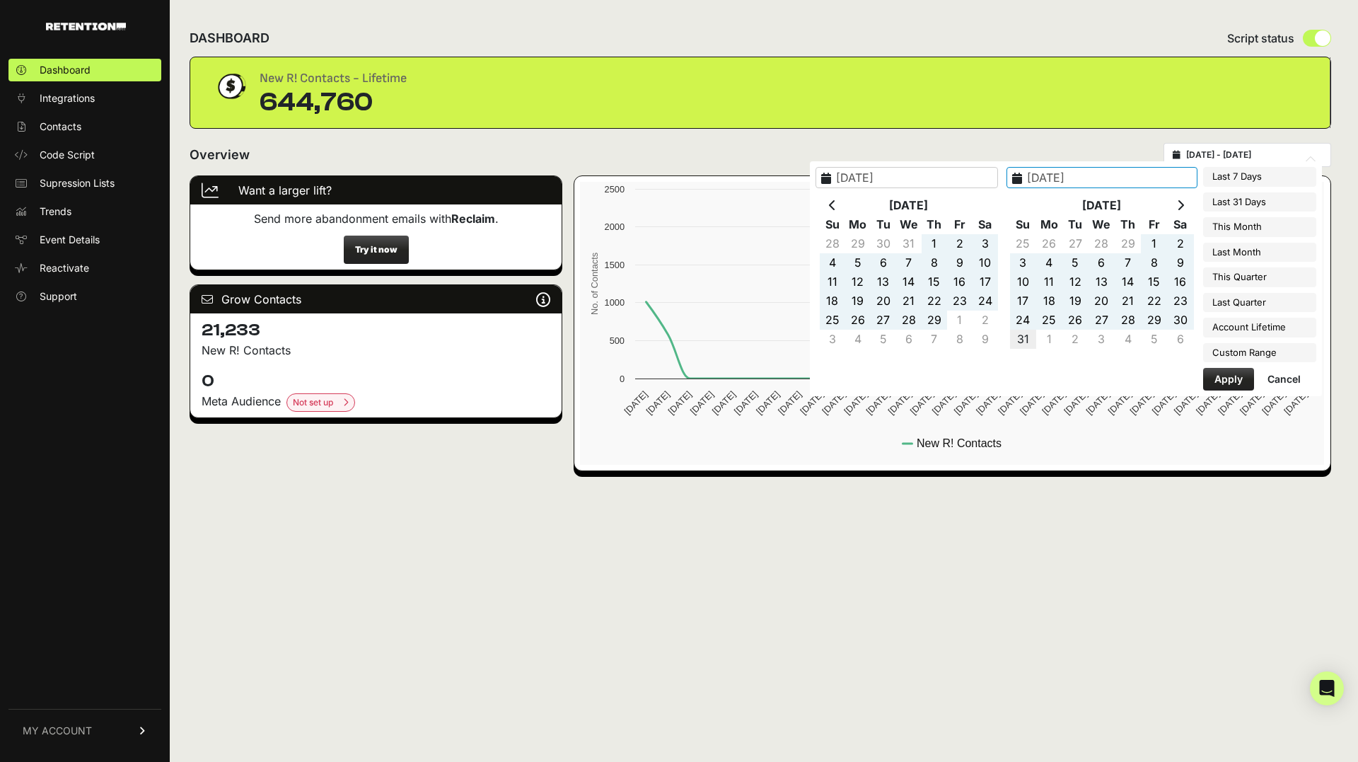
type input "2024-03-31"
type input "2025-07-01"
type input "2025-09-30"
type input "2025-04-01"
type input "2025-06-30"
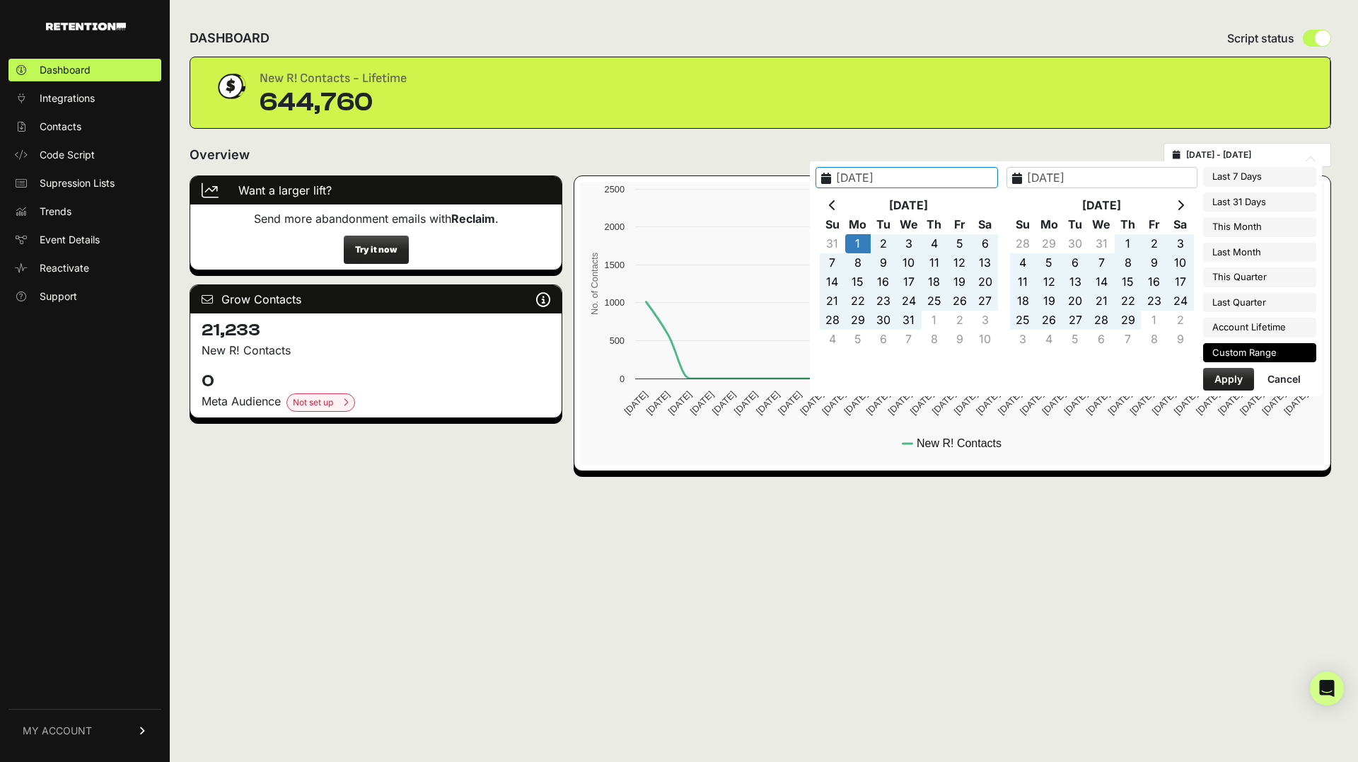
type input "2021-03-12"
type input "2025-09-10"
type input "2024-01-01"
type input "2024-03-31"
click at [1236, 386] on button "Apply" at bounding box center [1229, 379] width 51 height 23
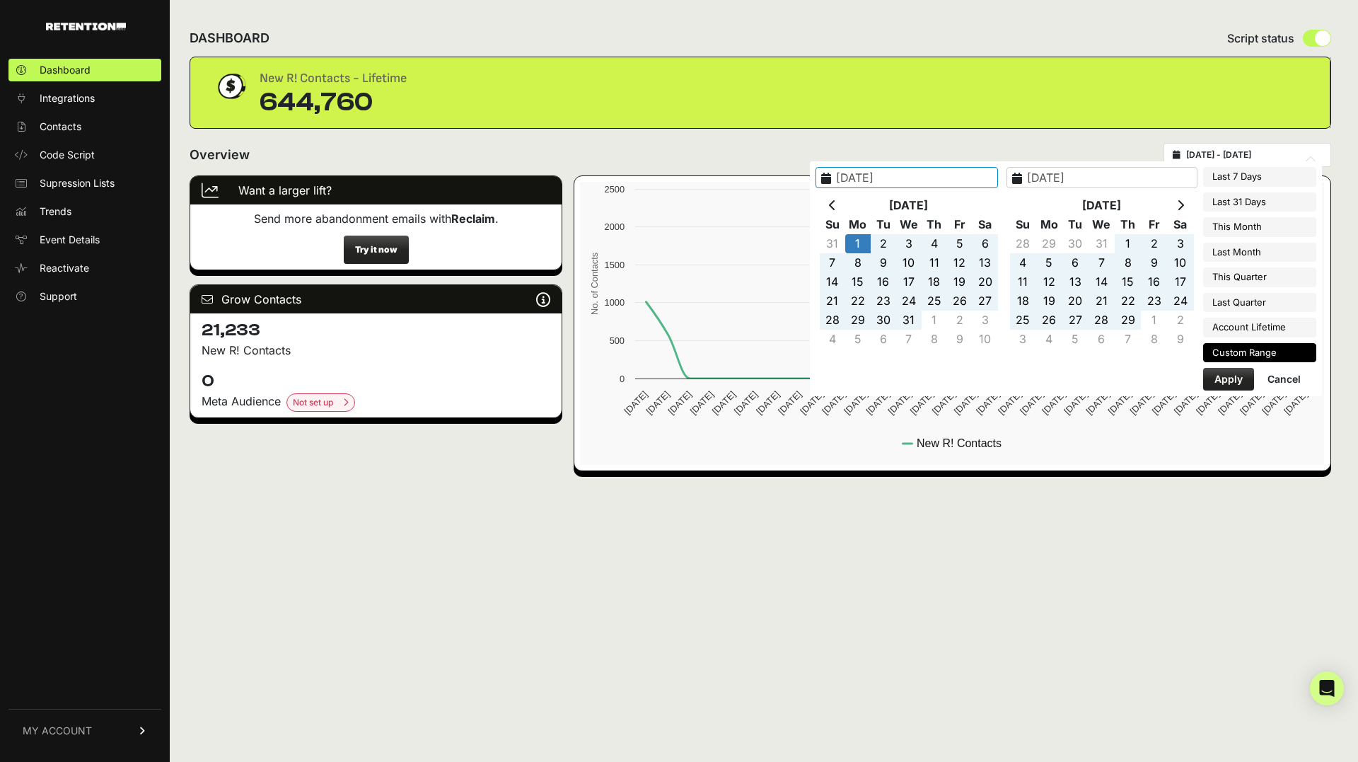
type input "2024-01-01 - 2024-03-31"
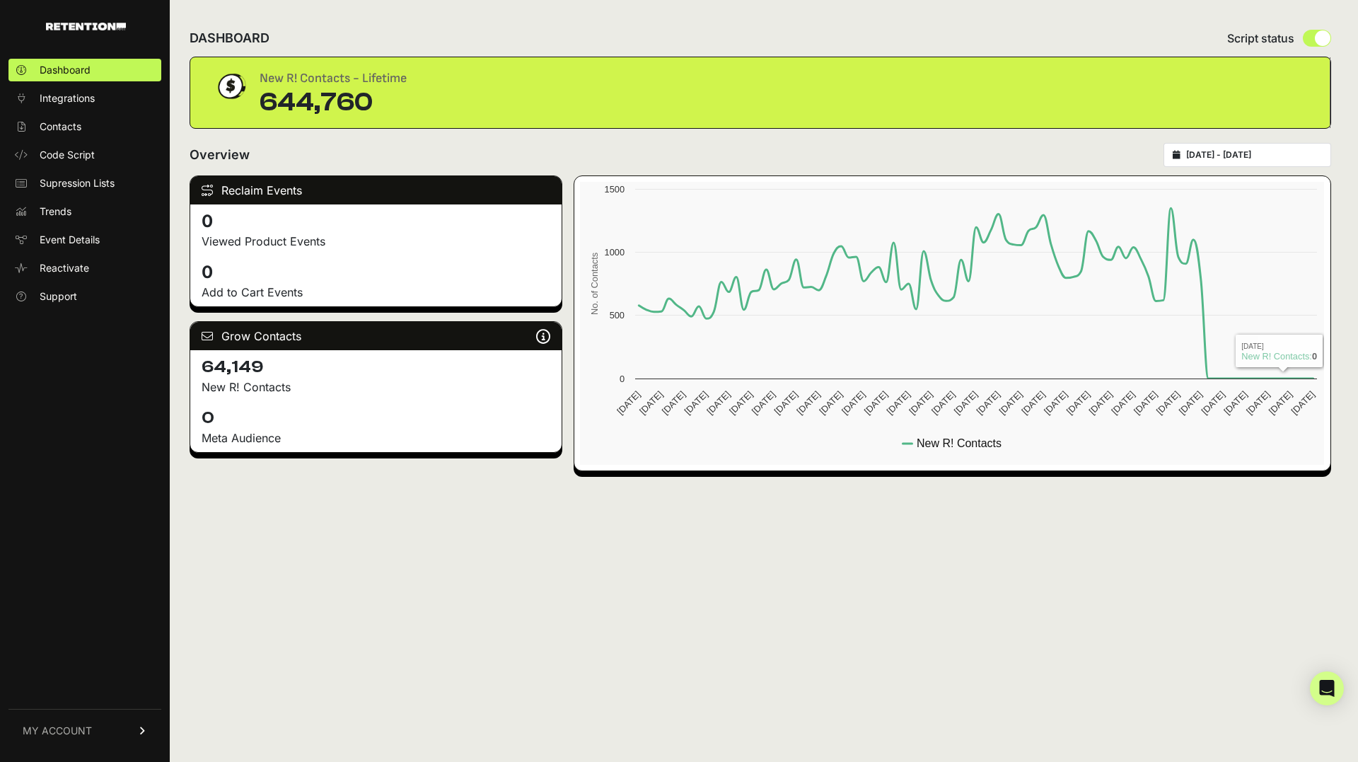
type input "2024-01-01"
type input "2024-03-31"
click at [1254, 151] on input "2024-01-01 - 2024-03-31" at bounding box center [1255, 154] width 136 height 11
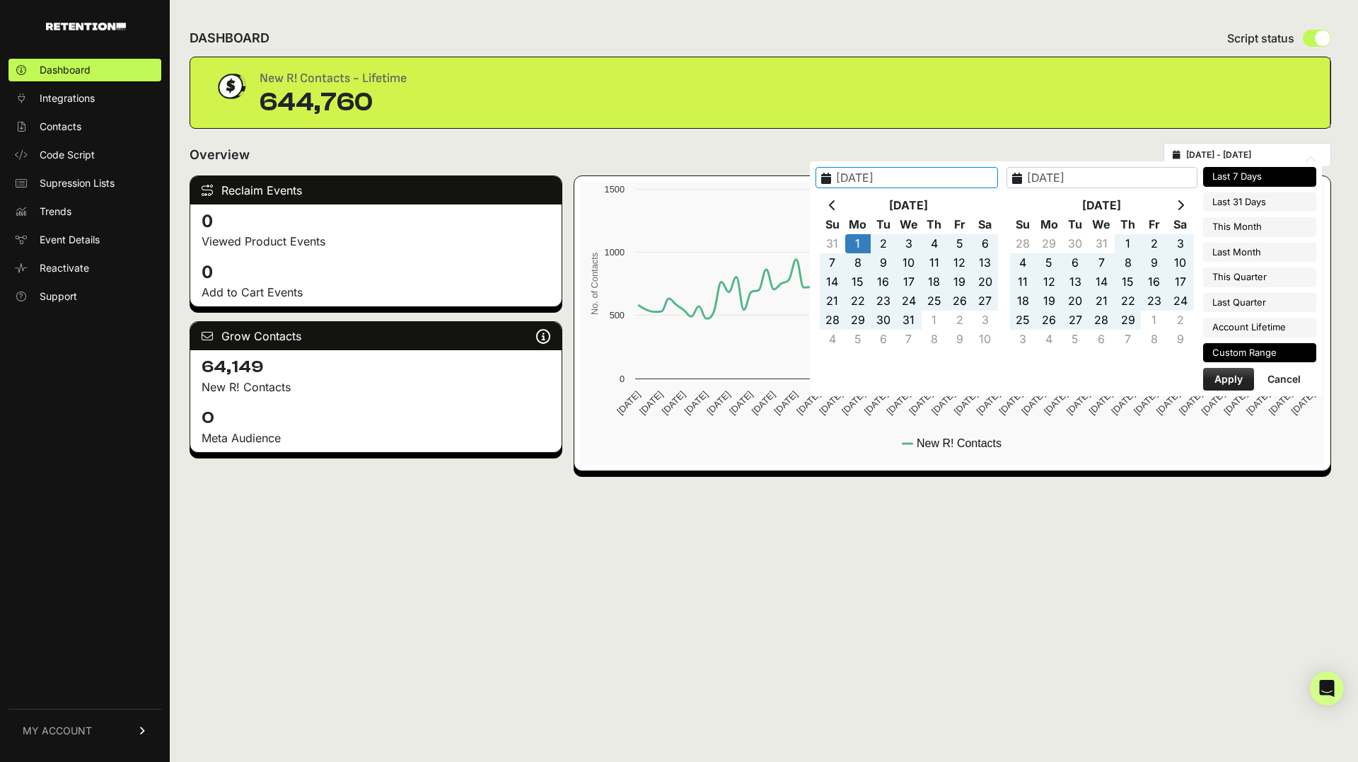
type input "2025-09-04"
type input "2025-09-10"
type input "2024-01-01"
type input "2024-03-31"
type input "2024-02-03"
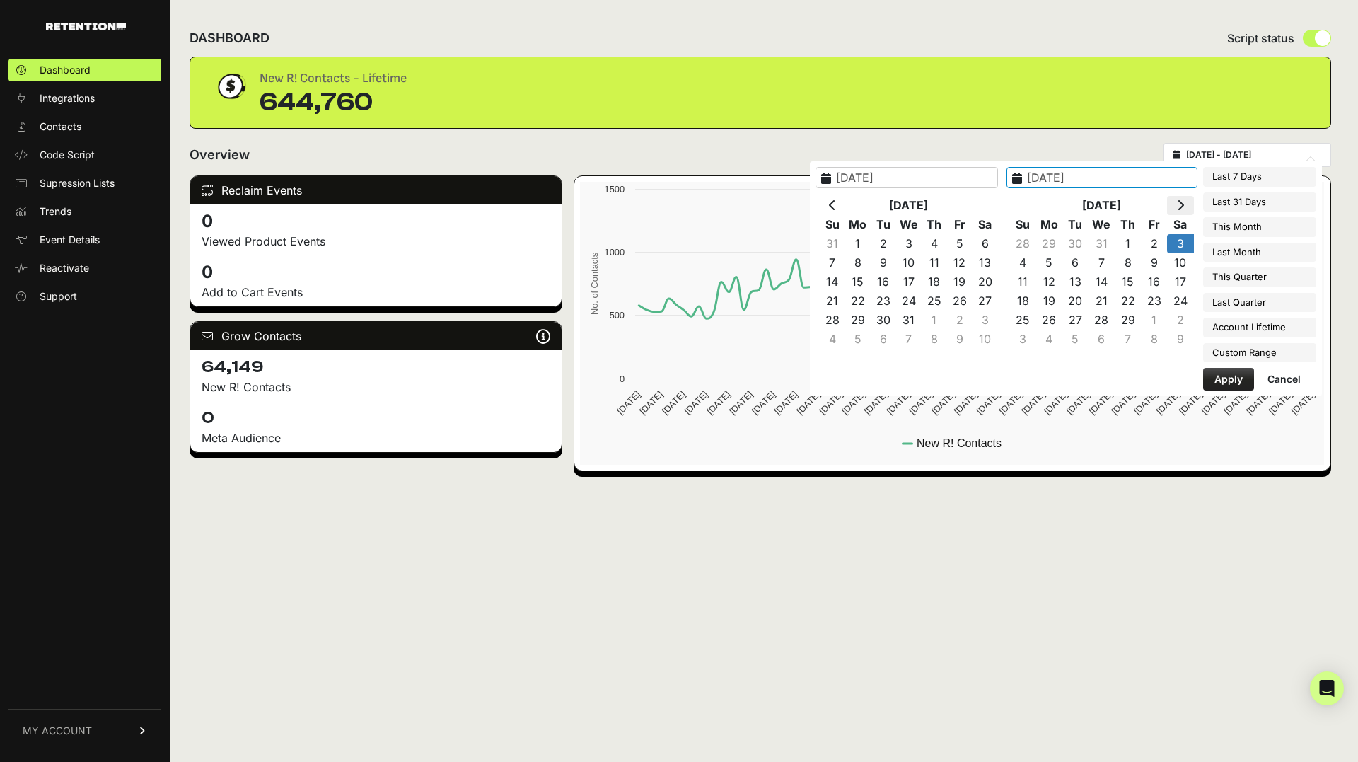
click at [1189, 209] on th at bounding box center [1180, 205] width 26 height 19
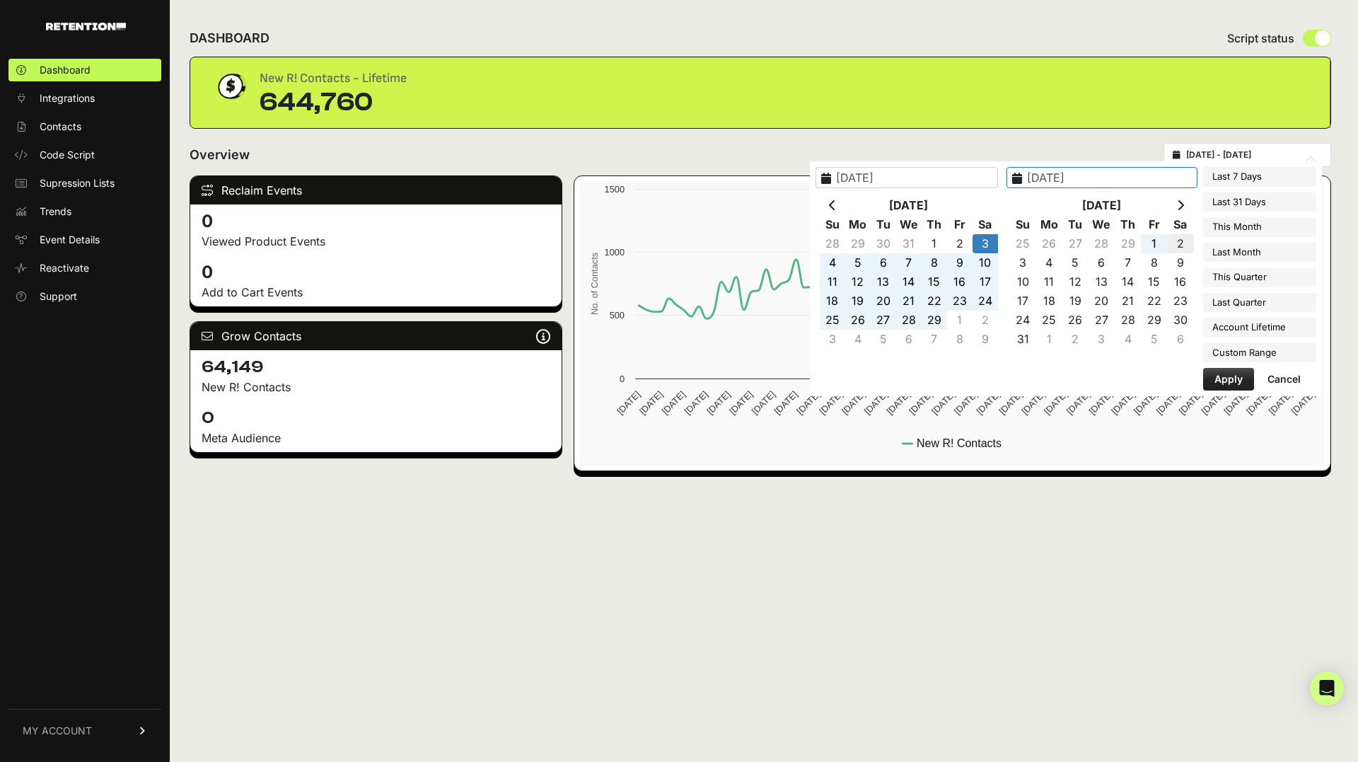
type input "2024-03-02"
type input "2025-04-01"
type input "2025-06-30"
type input "2021-03-12"
type input "2025-09-10"
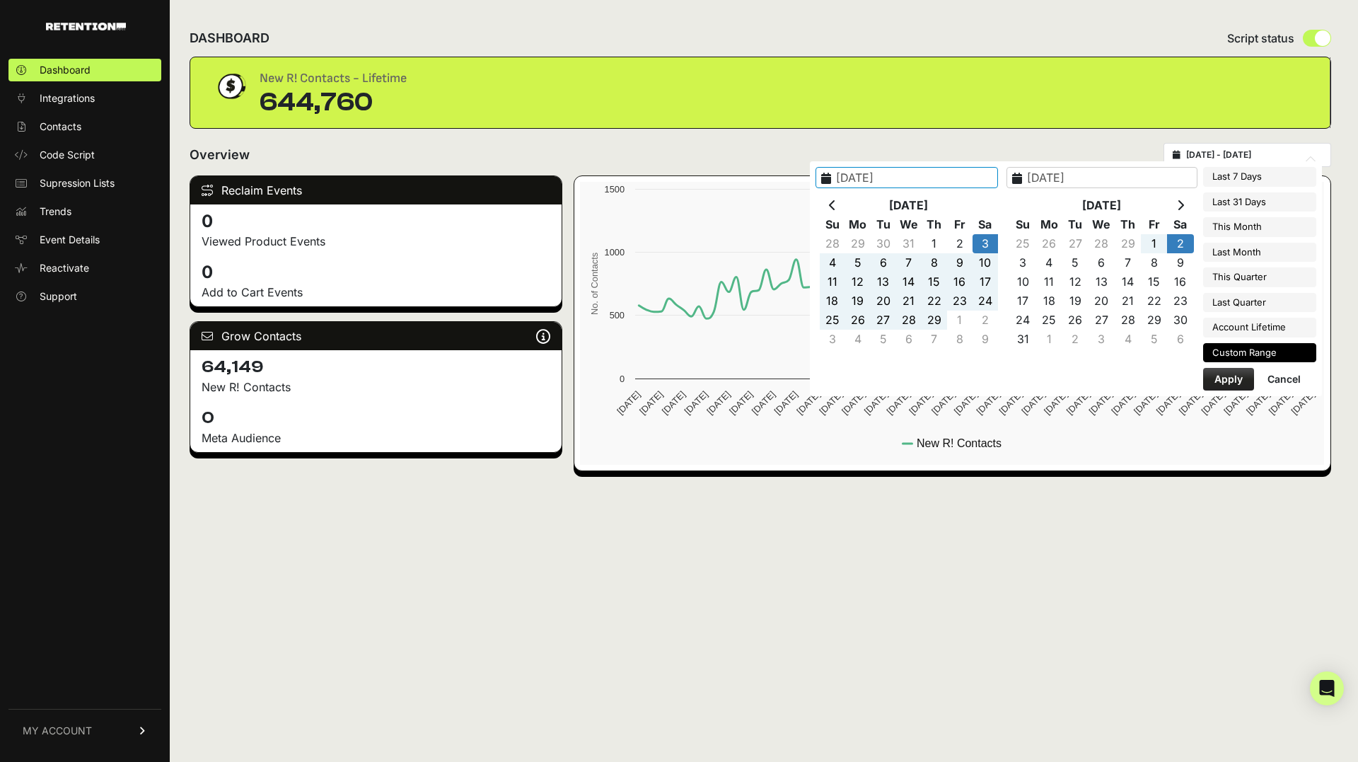
type input "2024-02-03"
type input "2024-03-02"
click at [1238, 374] on button "Apply" at bounding box center [1229, 379] width 51 height 23
type input "[DATE] - [DATE]"
